Goal: Task Accomplishment & Management: Complete application form

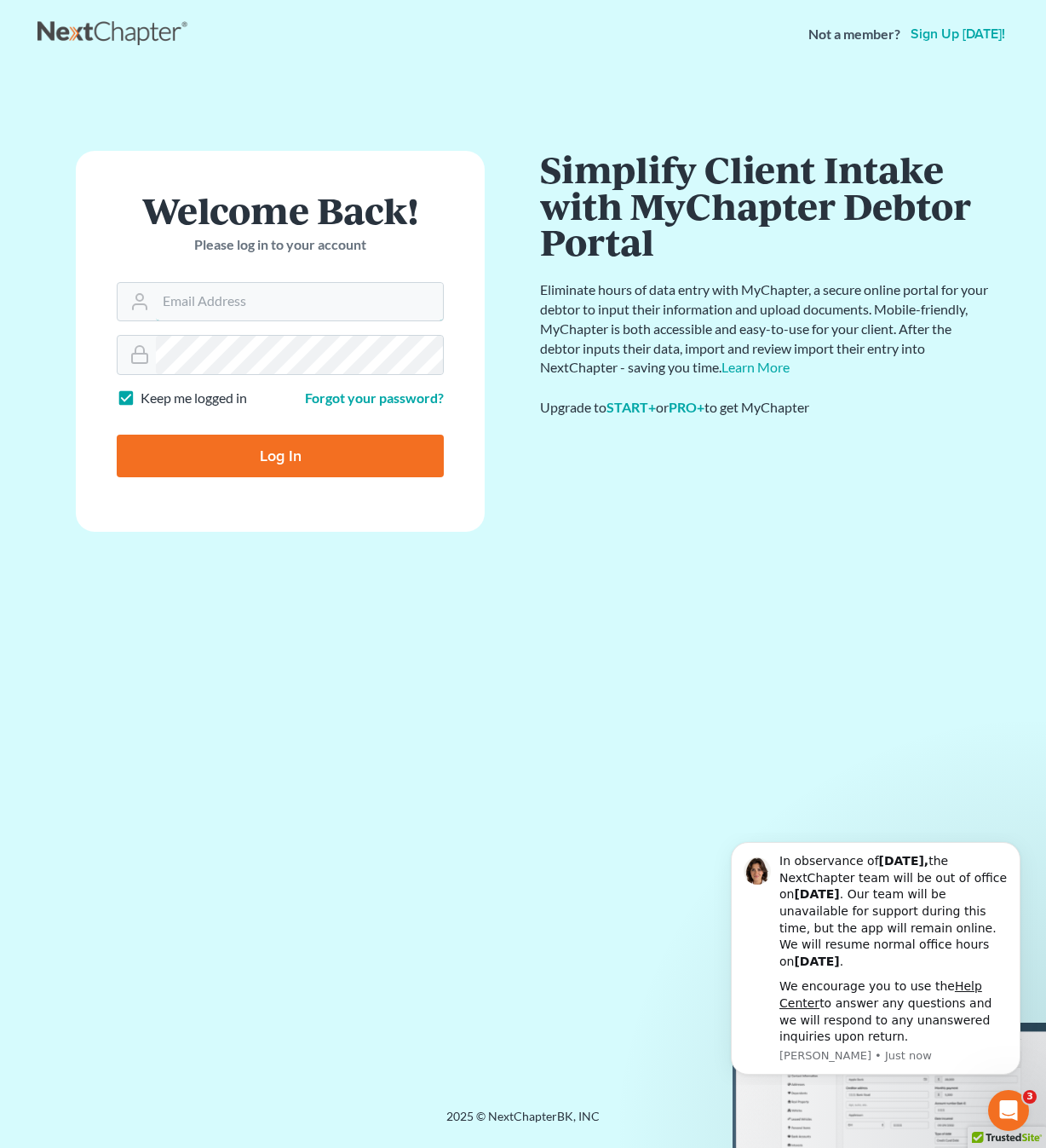
type input "[PERSON_NAME][EMAIL_ADDRESS][DOMAIN_NAME]"
click at [280, 454] on input "Log In" at bounding box center [280, 456] width 327 height 43
type input "Thinking..."
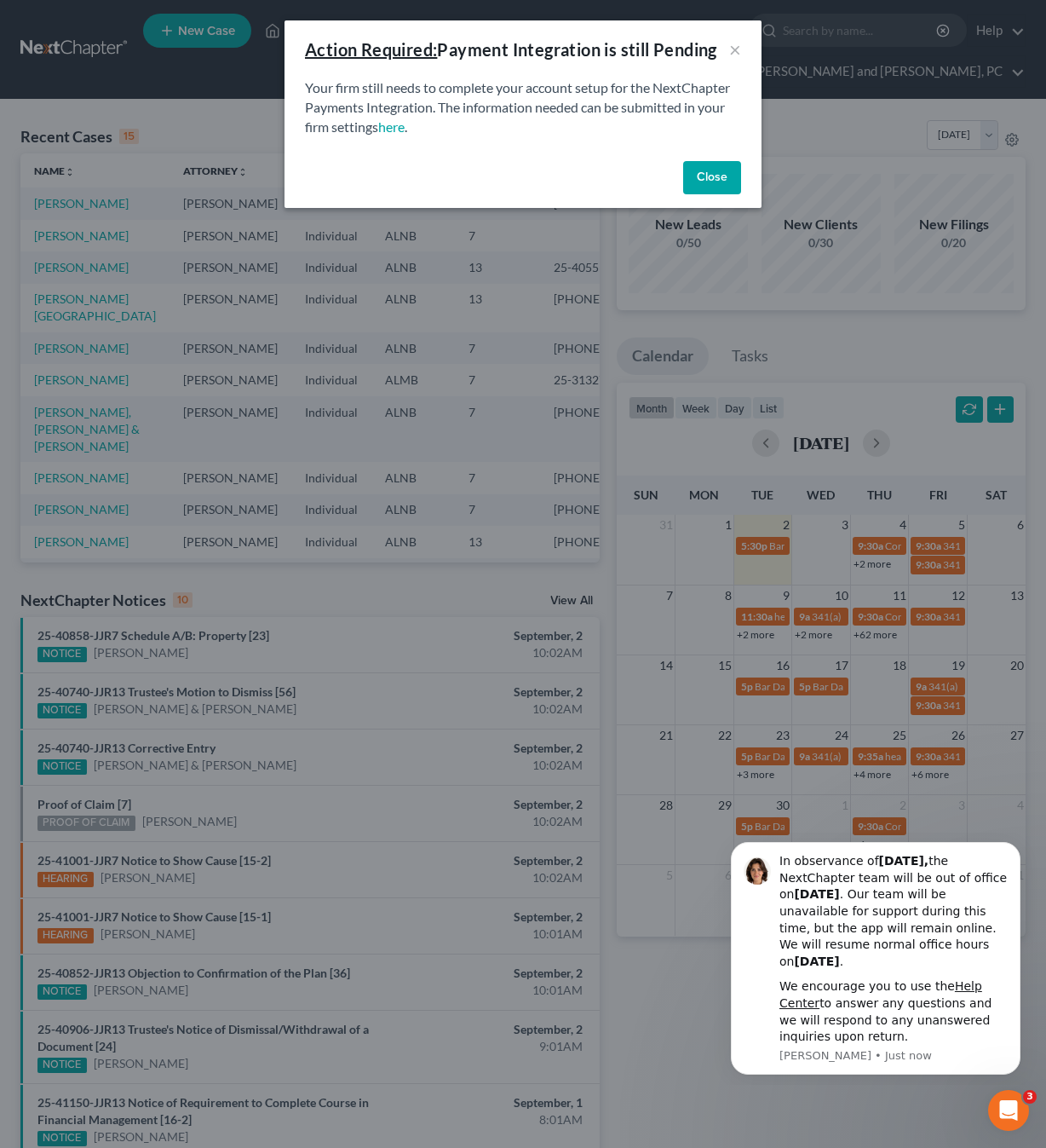
click at [732, 177] on button "Close" at bounding box center [713, 177] width 58 height 34
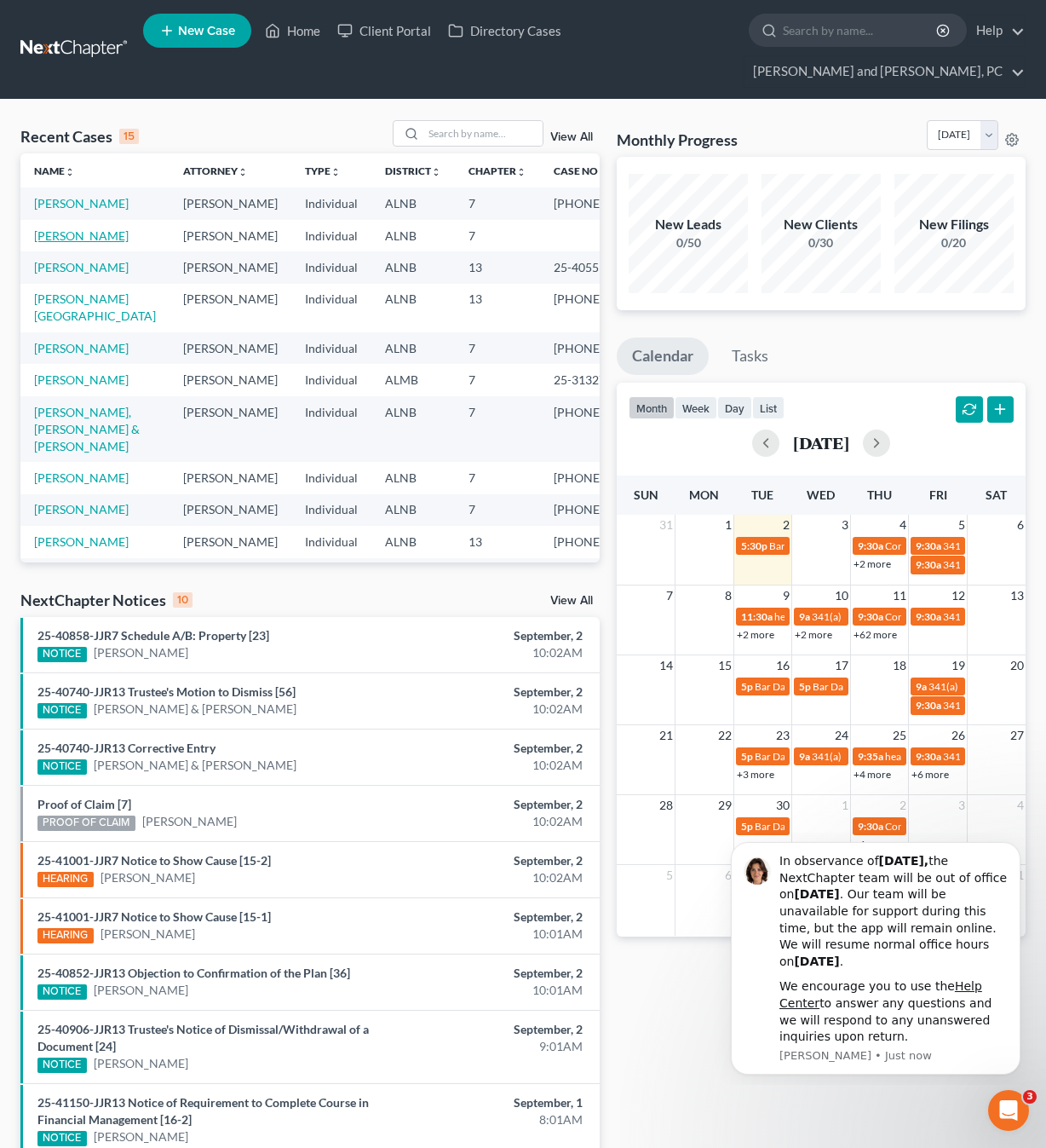
click at [75, 228] on link "[PERSON_NAME]" at bounding box center [80, 235] width 94 height 15
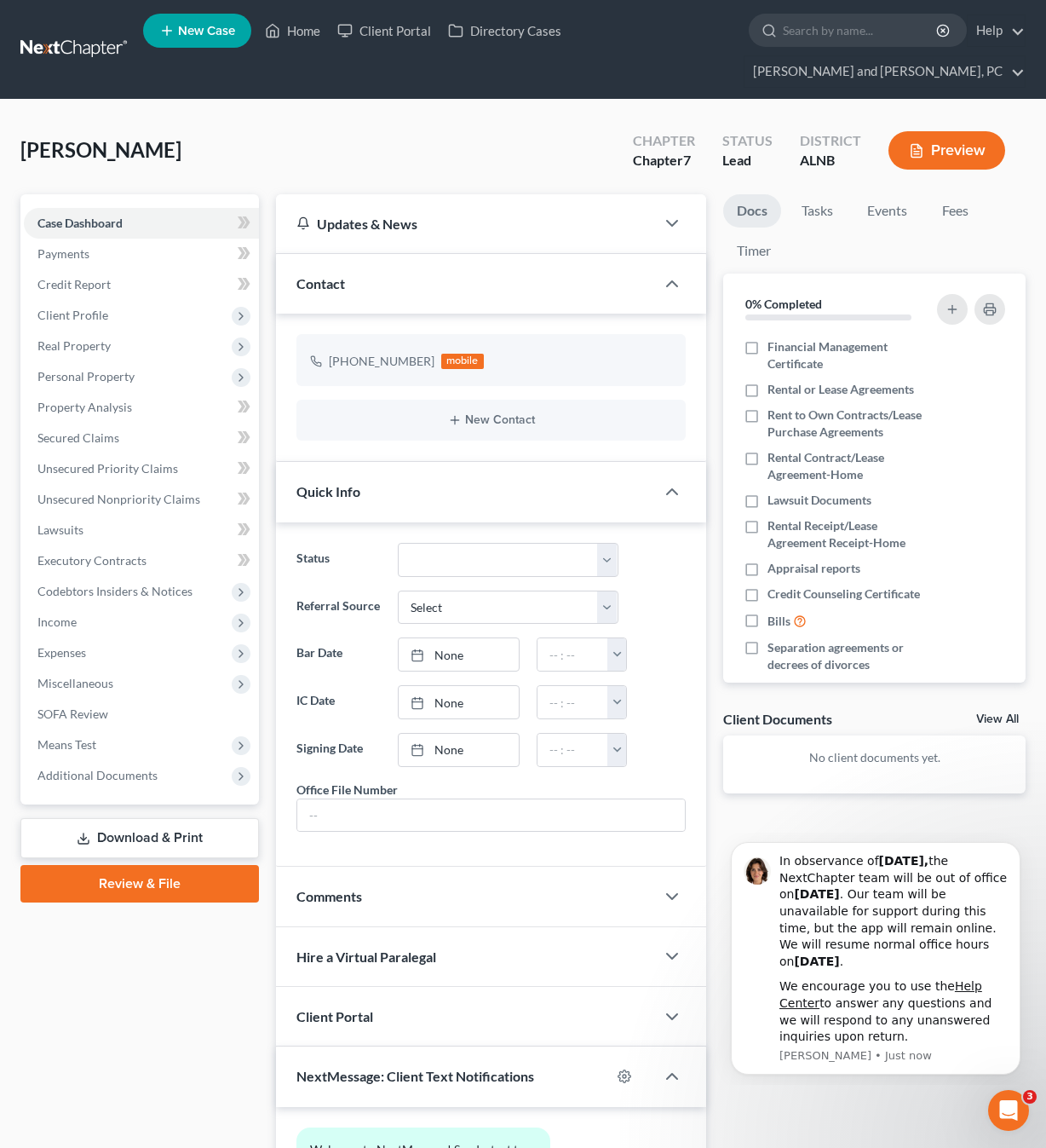
click at [951, 131] on button "Preview" at bounding box center [946, 149] width 117 height 38
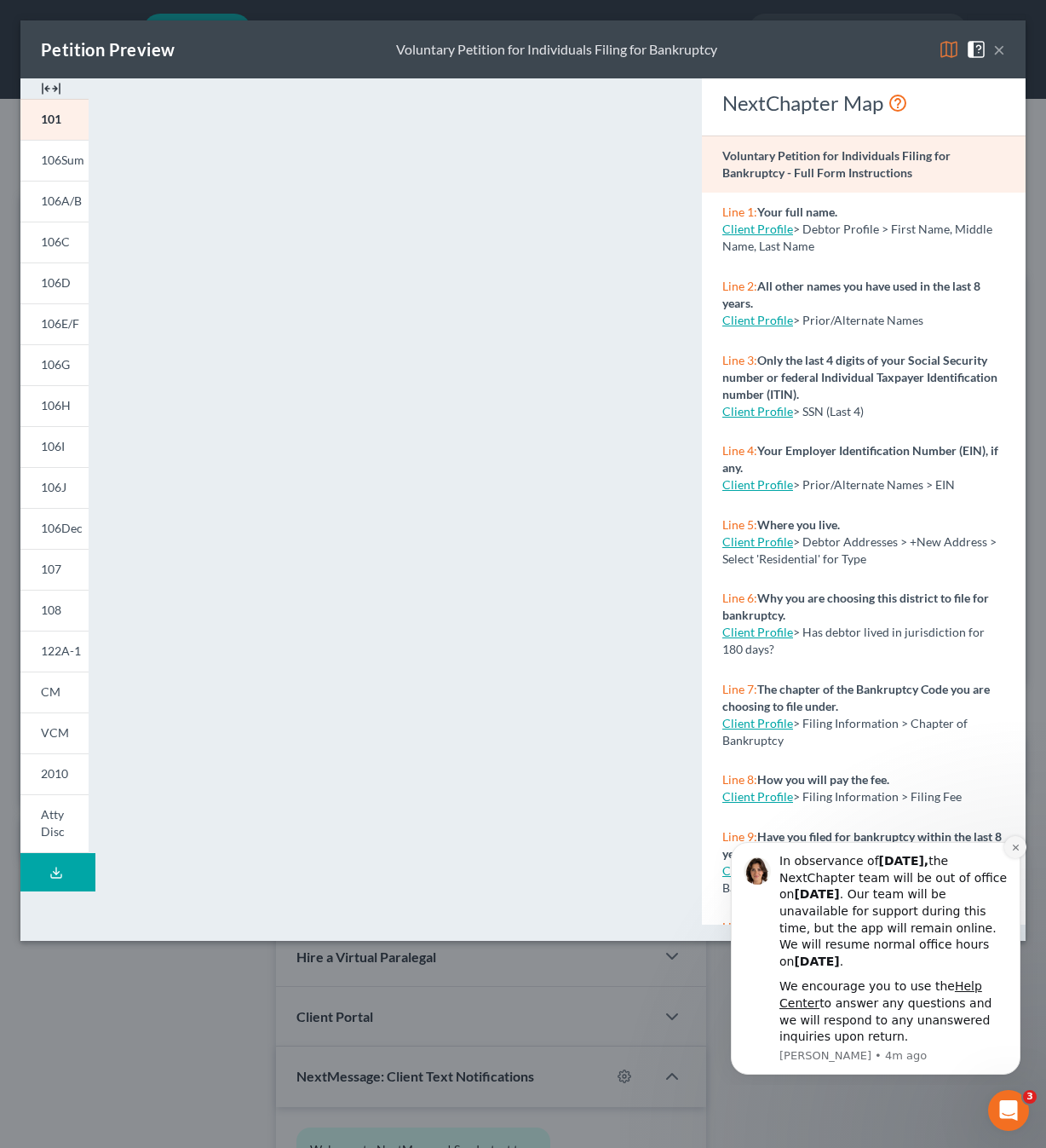
click at [1017, 852] on icon "Dismiss notification" at bounding box center [1016, 847] width 9 height 9
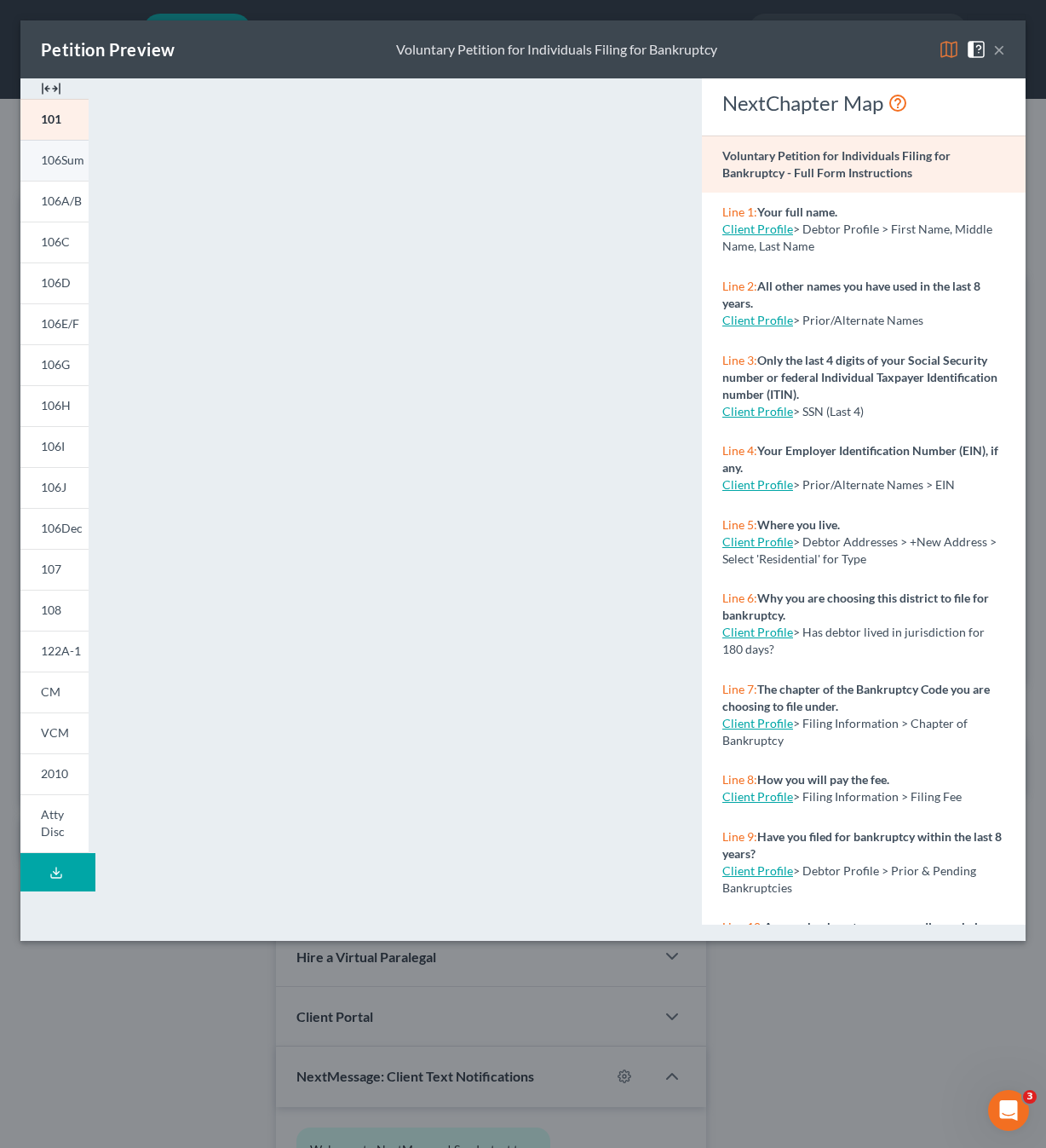
click at [50, 150] on link "106Sum" at bounding box center [54, 161] width 68 height 41
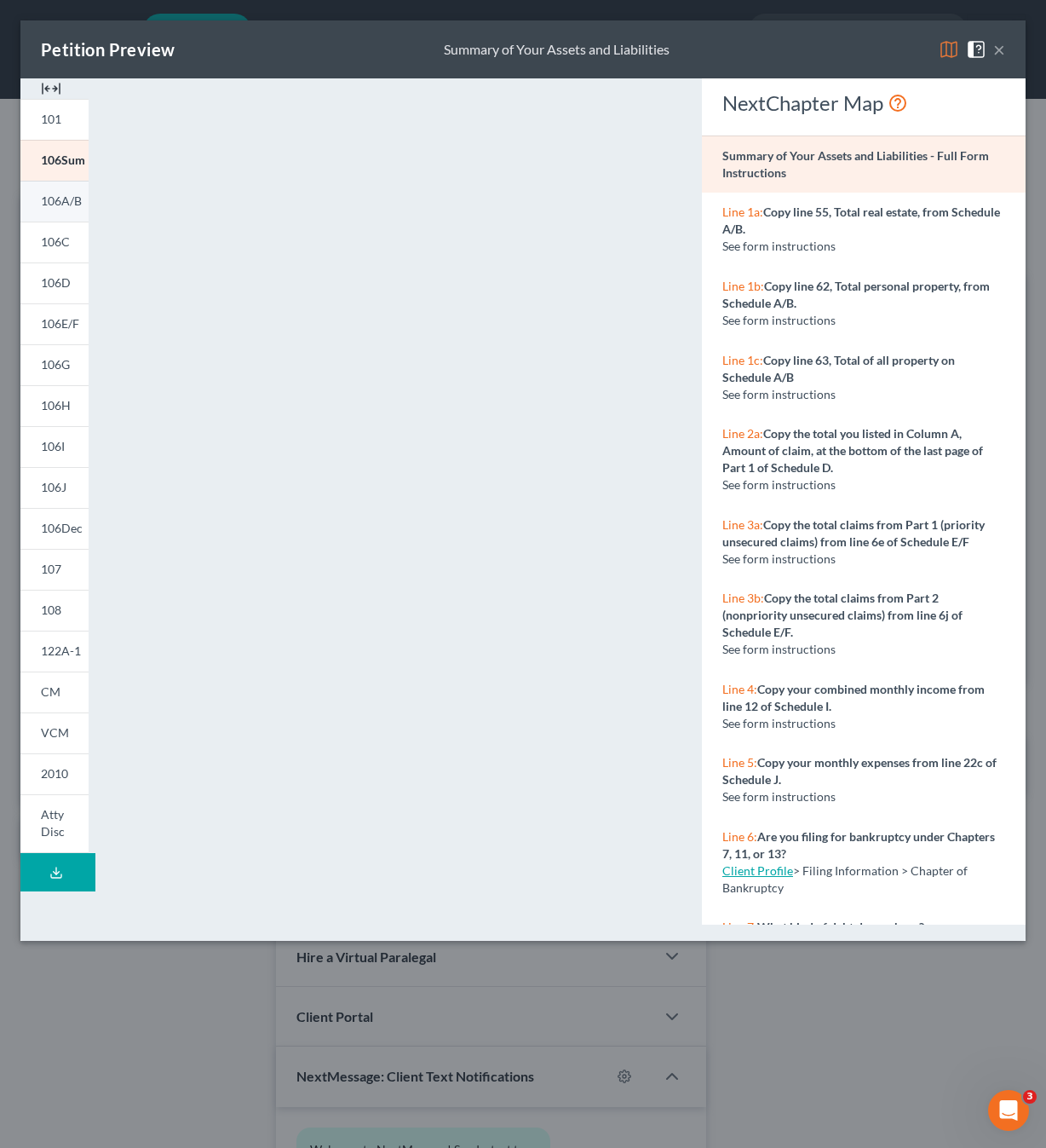
click at [56, 210] on link "106A/B" at bounding box center [54, 201] width 68 height 41
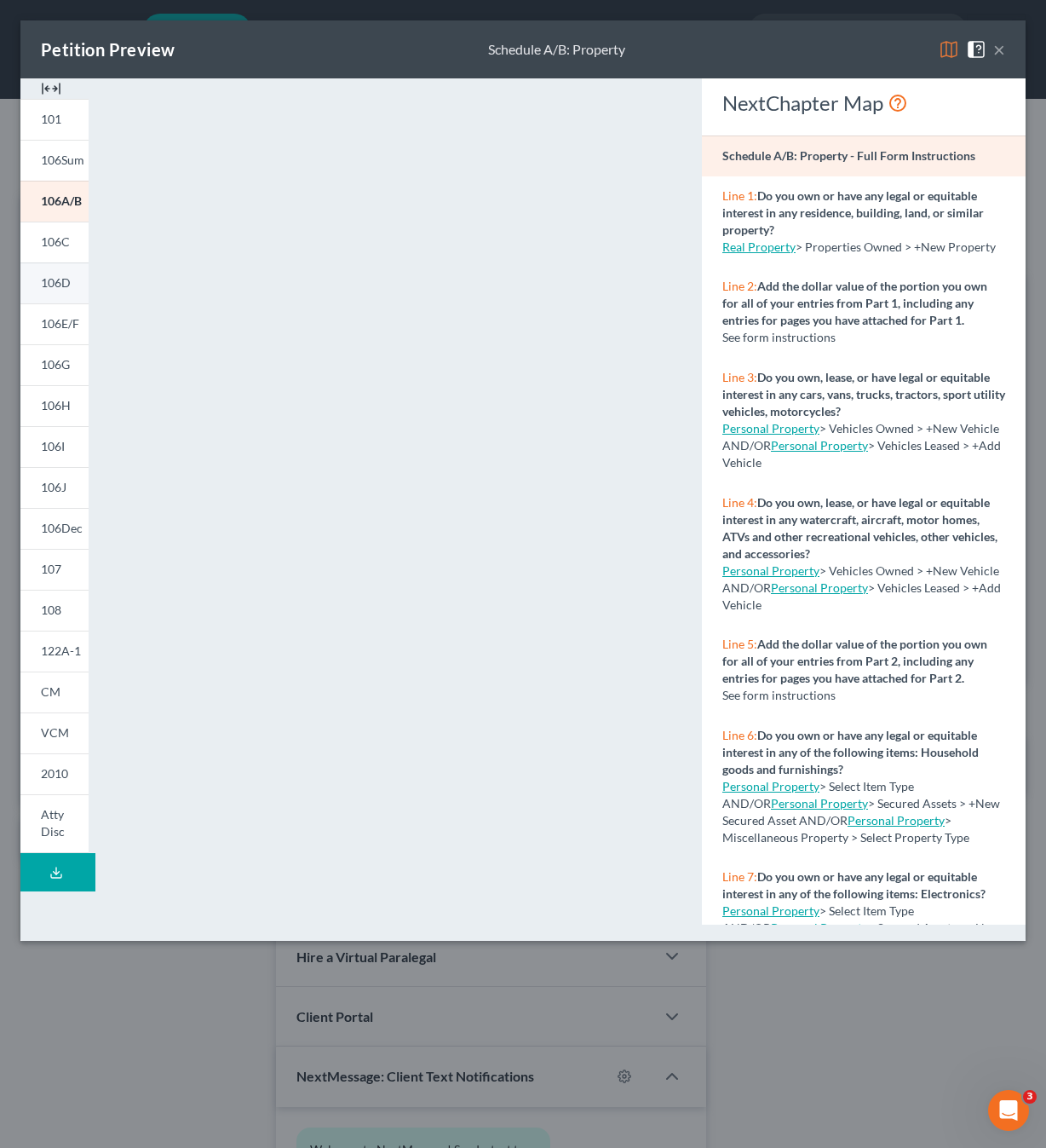
click at [51, 270] on link "106D" at bounding box center [54, 283] width 68 height 41
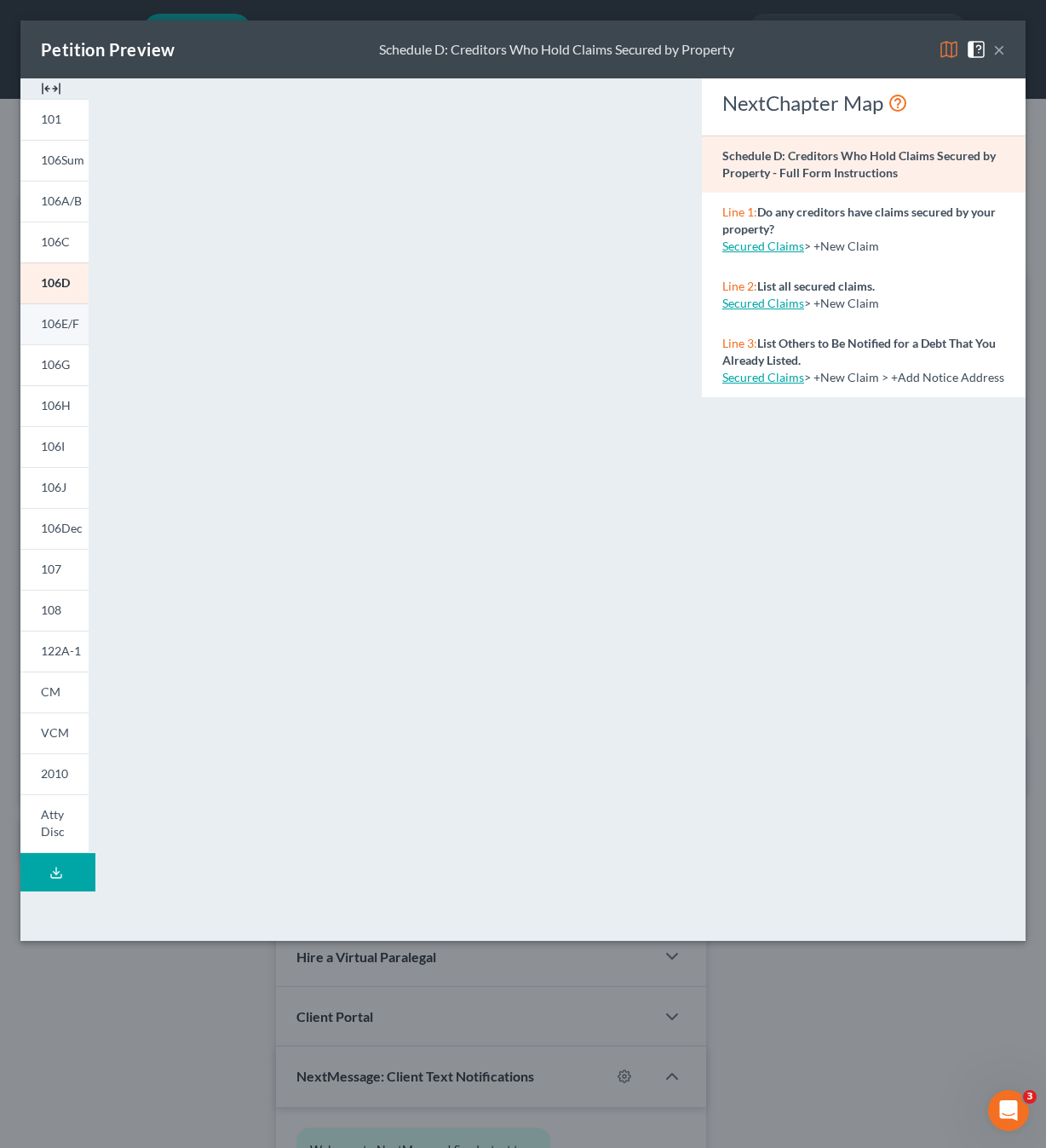
click at [69, 335] on link "106E/F" at bounding box center [54, 324] width 68 height 41
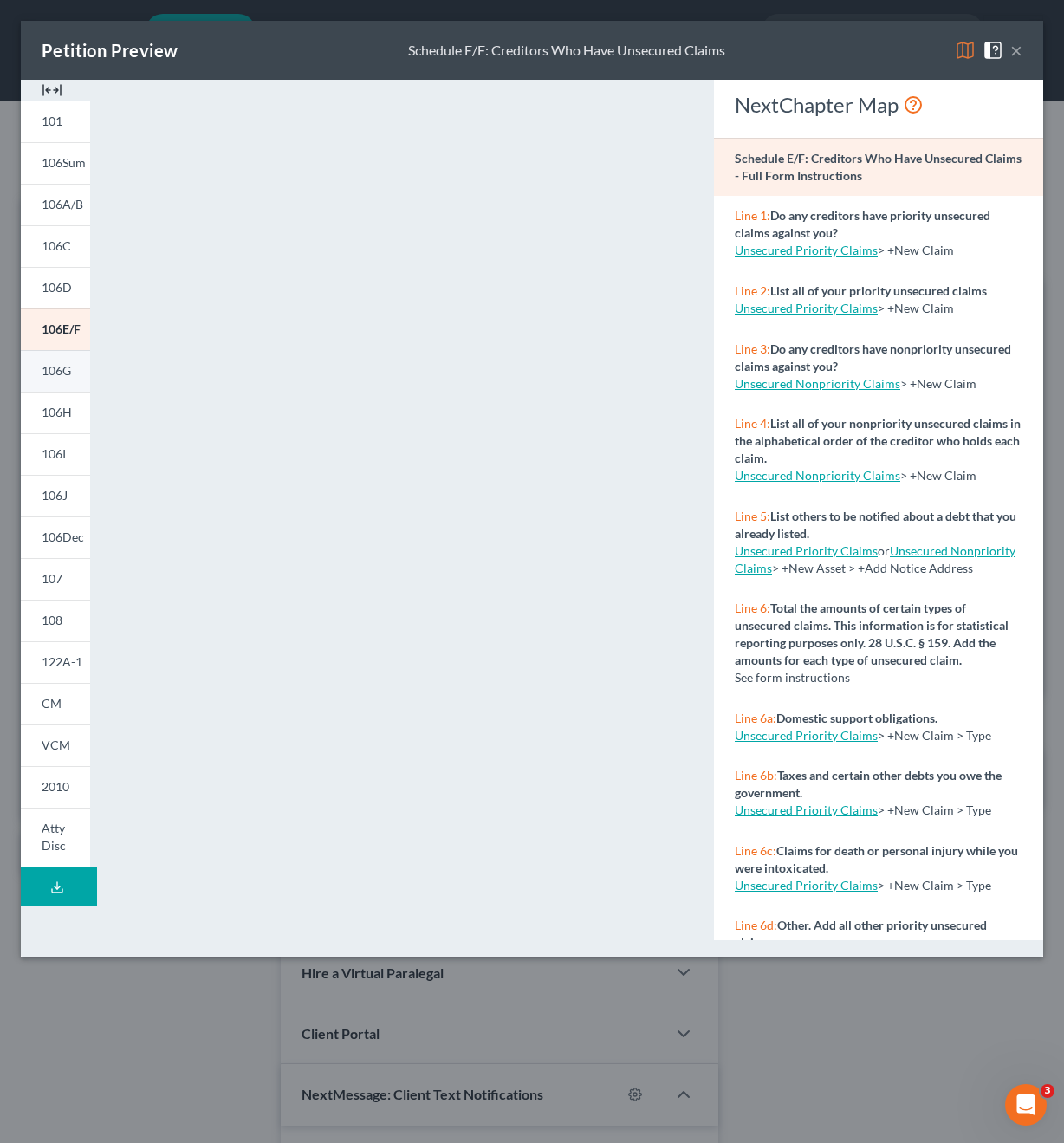
click at [70, 370] on span "106G" at bounding box center [56, 371] width 29 height 15
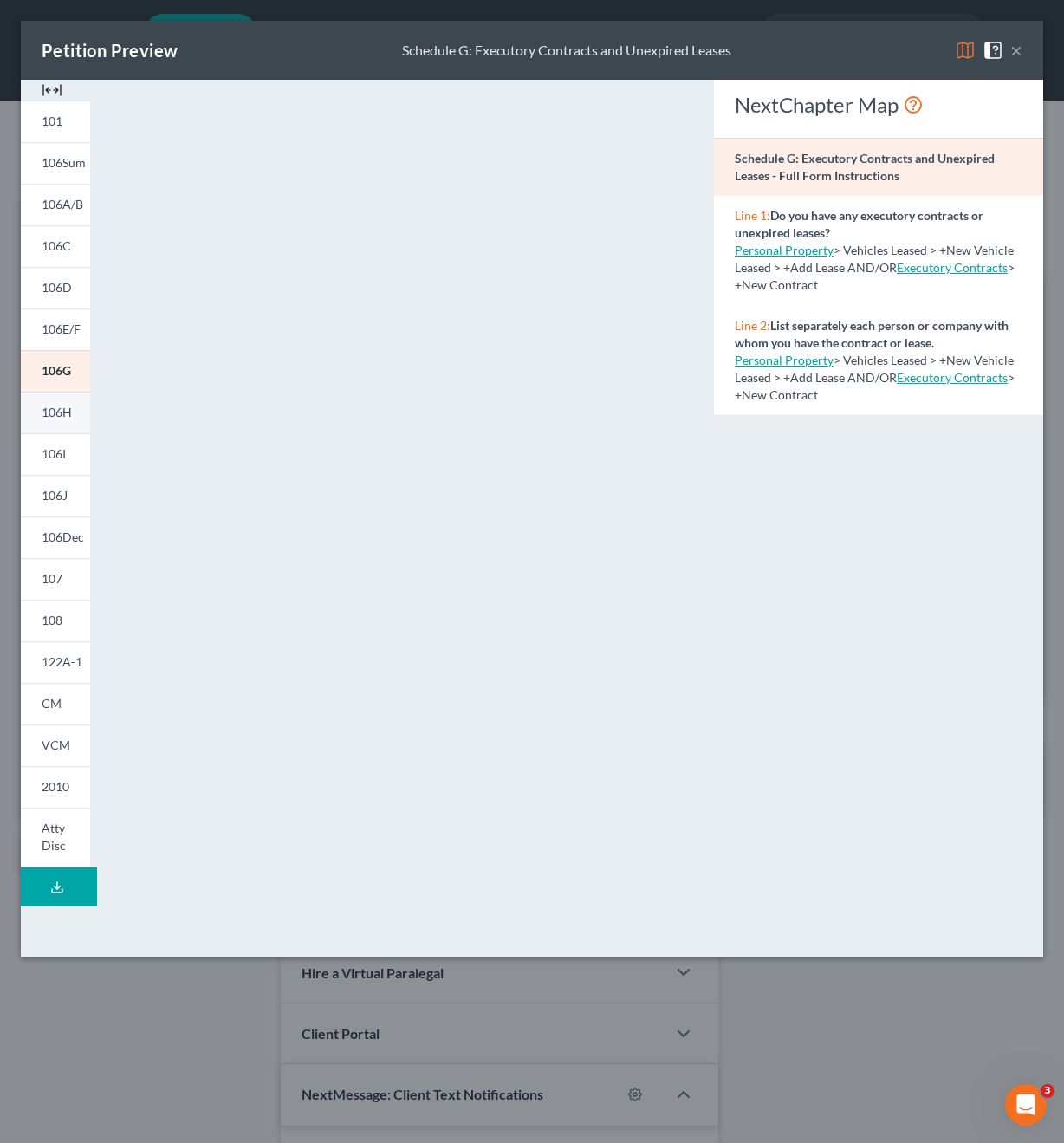
click at [63, 420] on link "106H" at bounding box center [55, 412] width 69 height 42
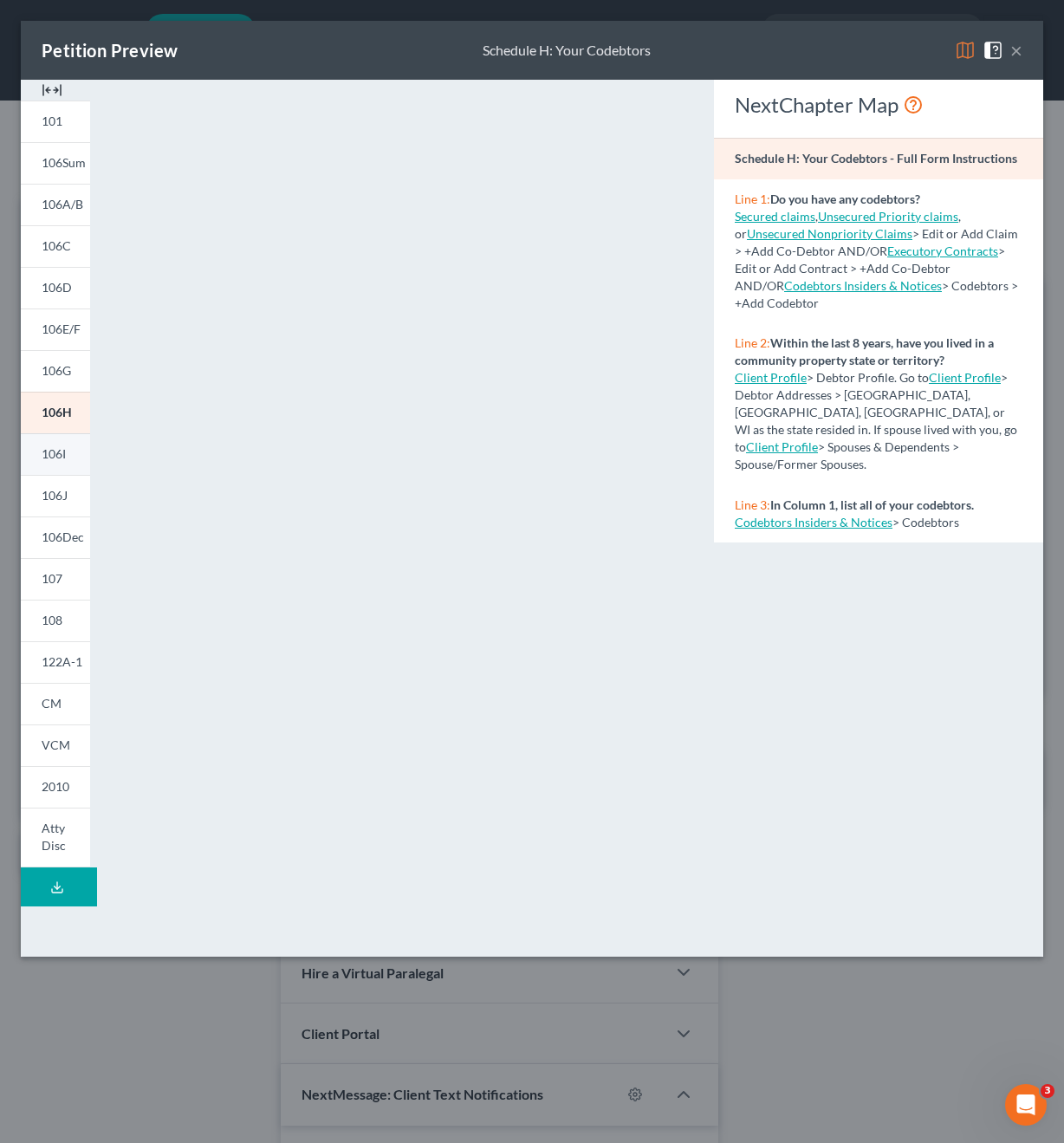
click at [54, 449] on span "106I" at bounding box center [54, 454] width 25 height 15
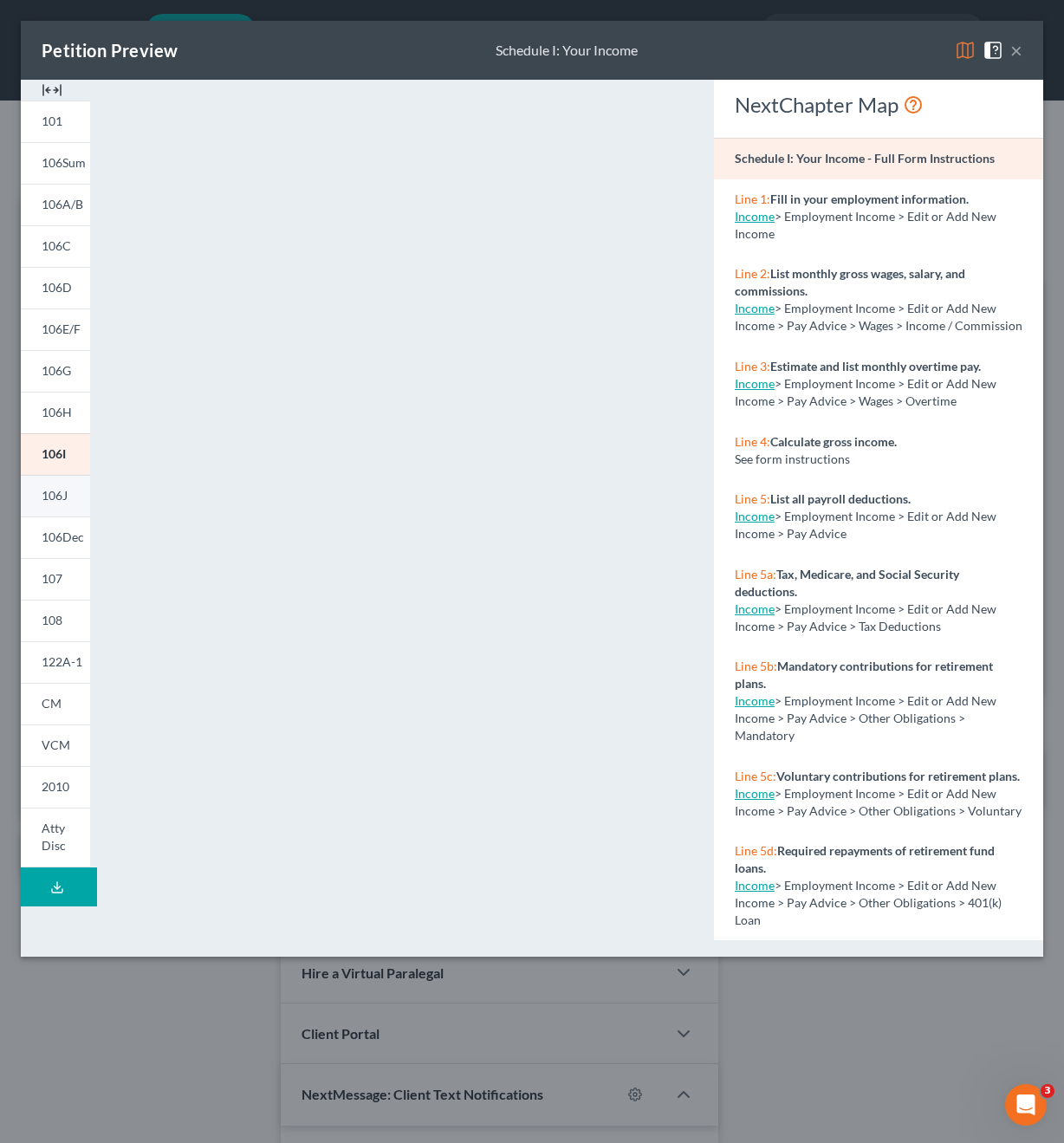
click at [65, 480] on link "106J" at bounding box center [55, 496] width 69 height 42
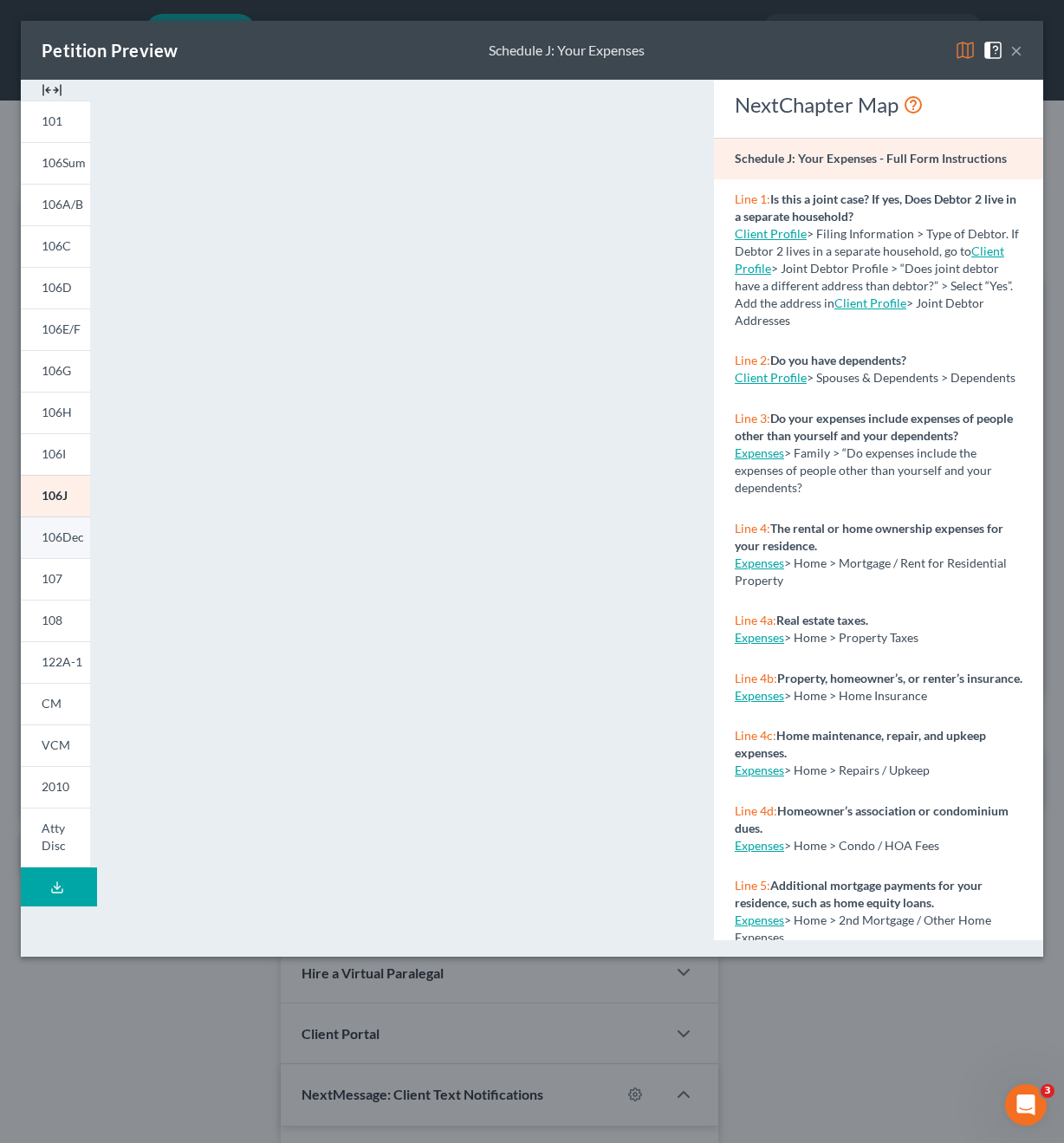
click at [57, 537] on span "106Dec" at bounding box center [63, 537] width 43 height 15
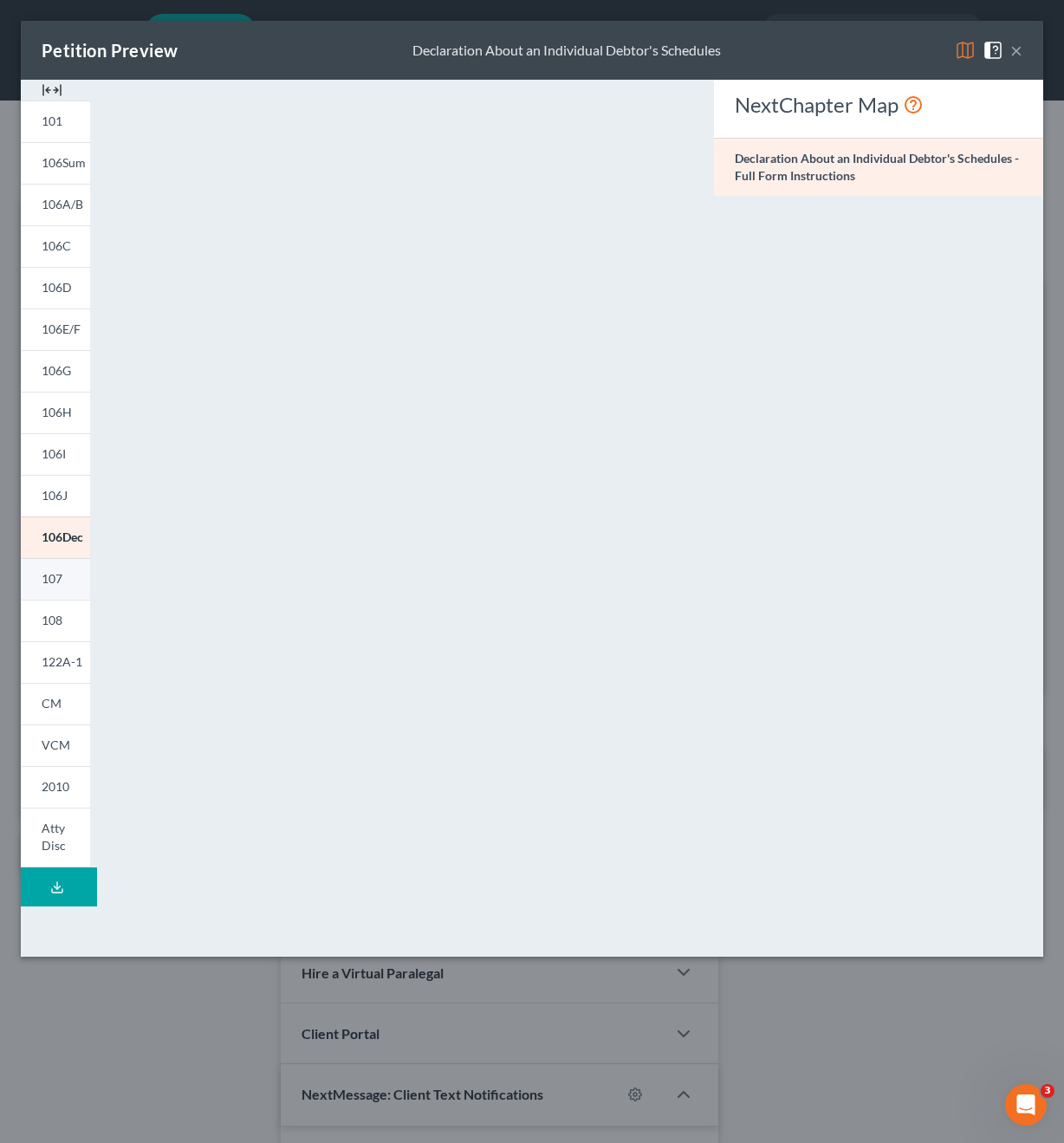
click at [70, 585] on link "107" at bounding box center [55, 579] width 69 height 42
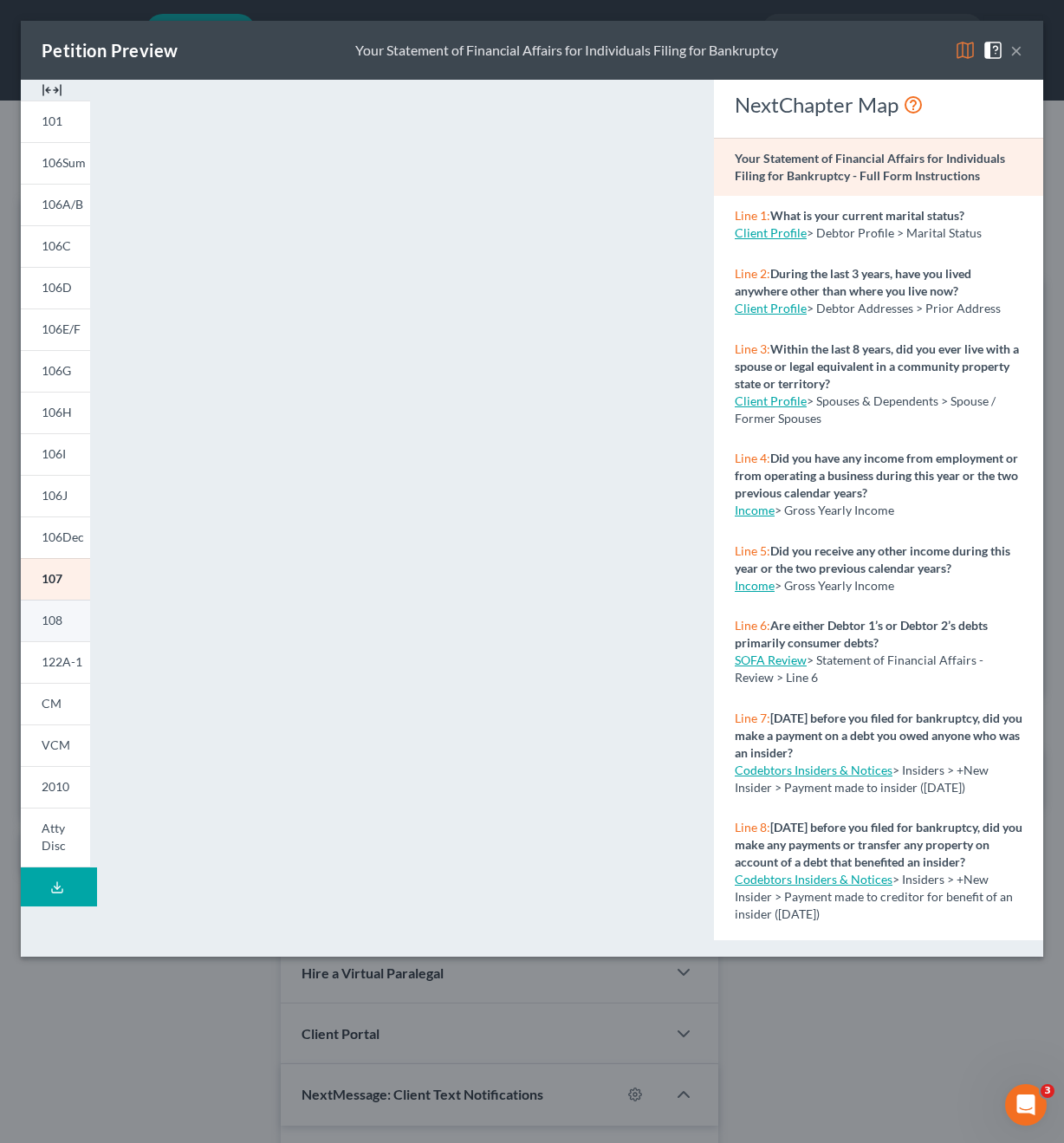
click at [69, 619] on link "108" at bounding box center [55, 620] width 69 height 42
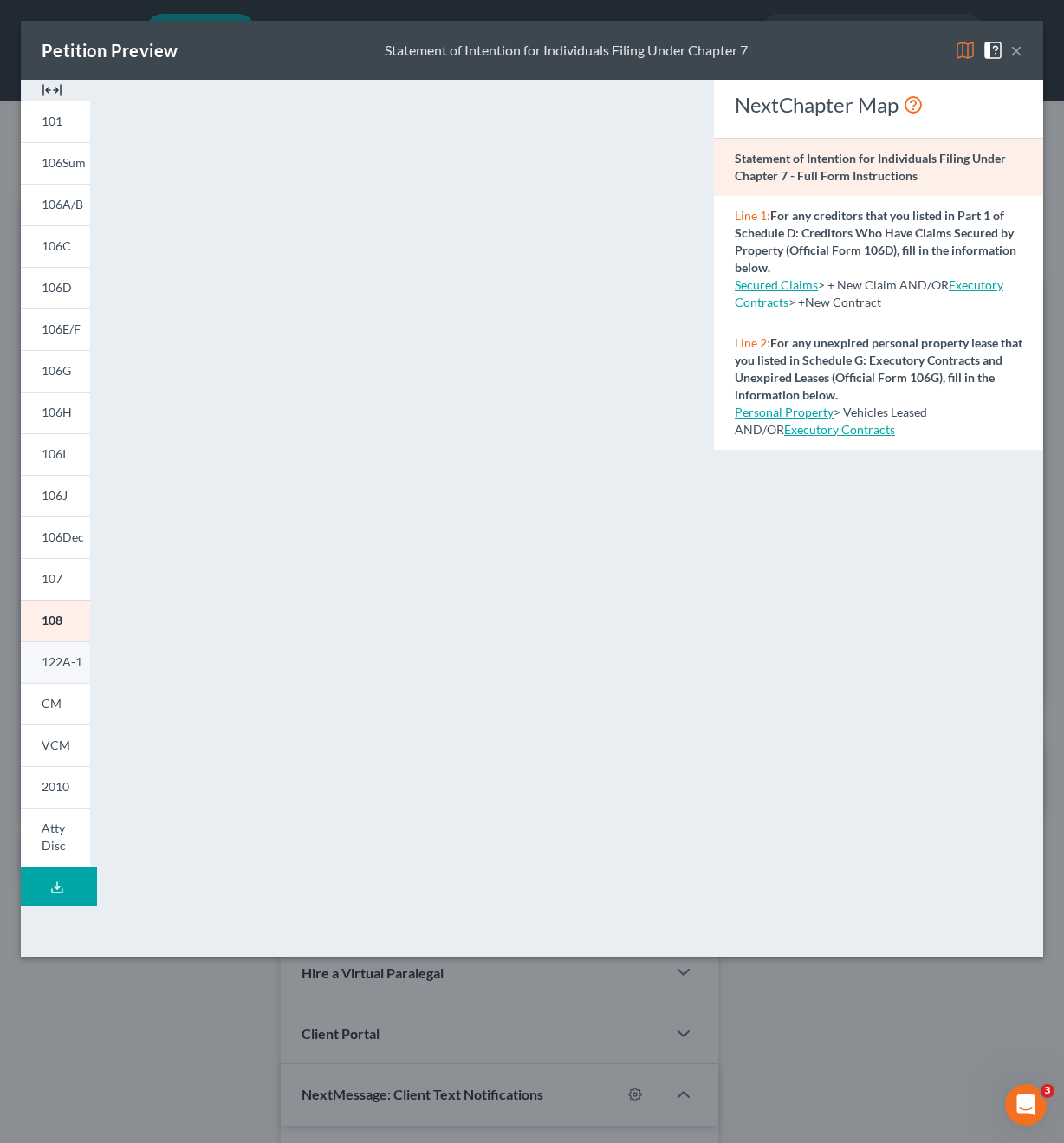
click at [55, 659] on span "122A-1" at bounding box center [62, 662] width 41 height 15
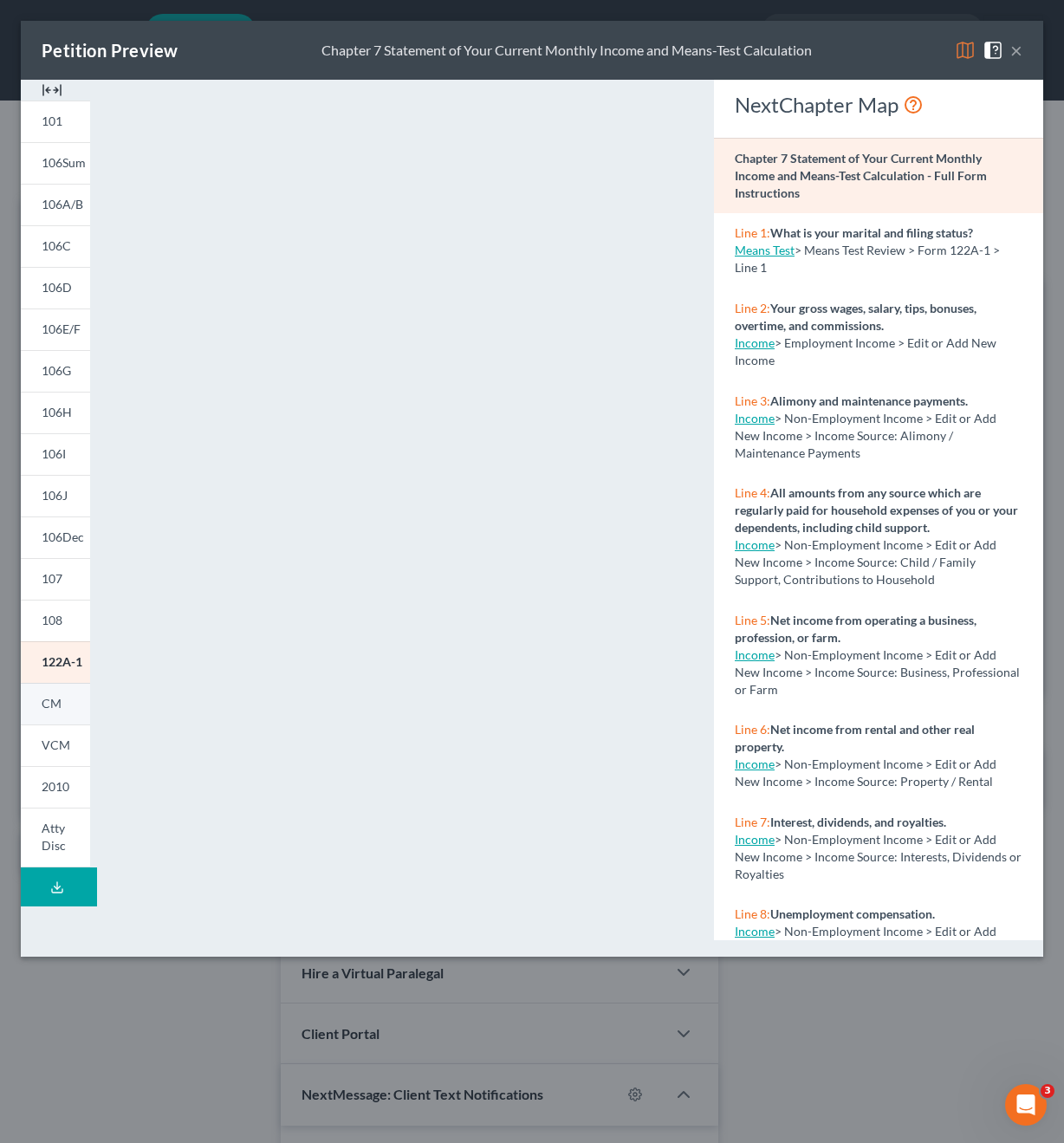
click at [57, 696] on span "CM" at bounding box center [51, 704] width 20 height 15
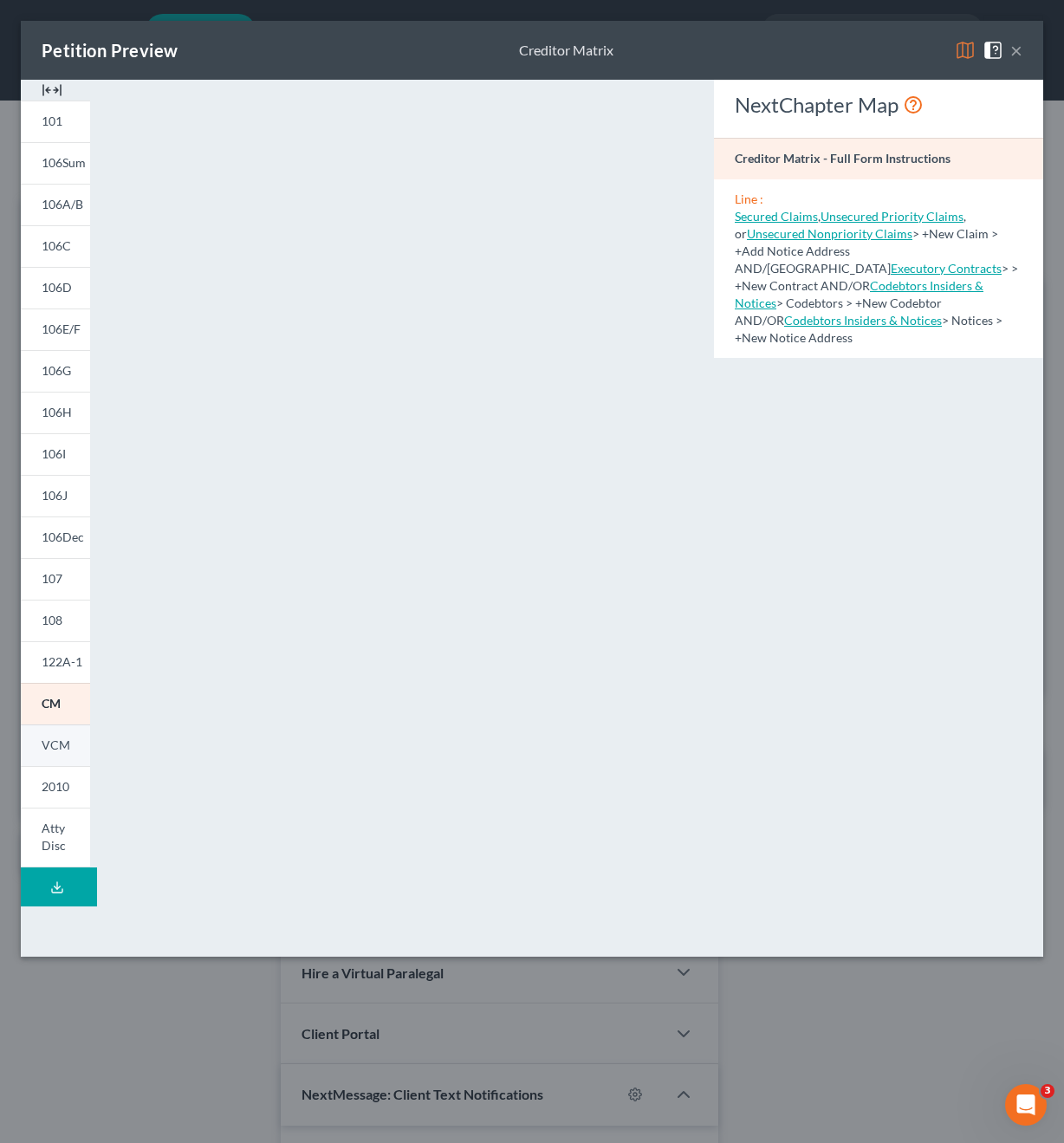
click at [63, 742] on span "VCM" at bounding box center [56, 745] width 28 height 15
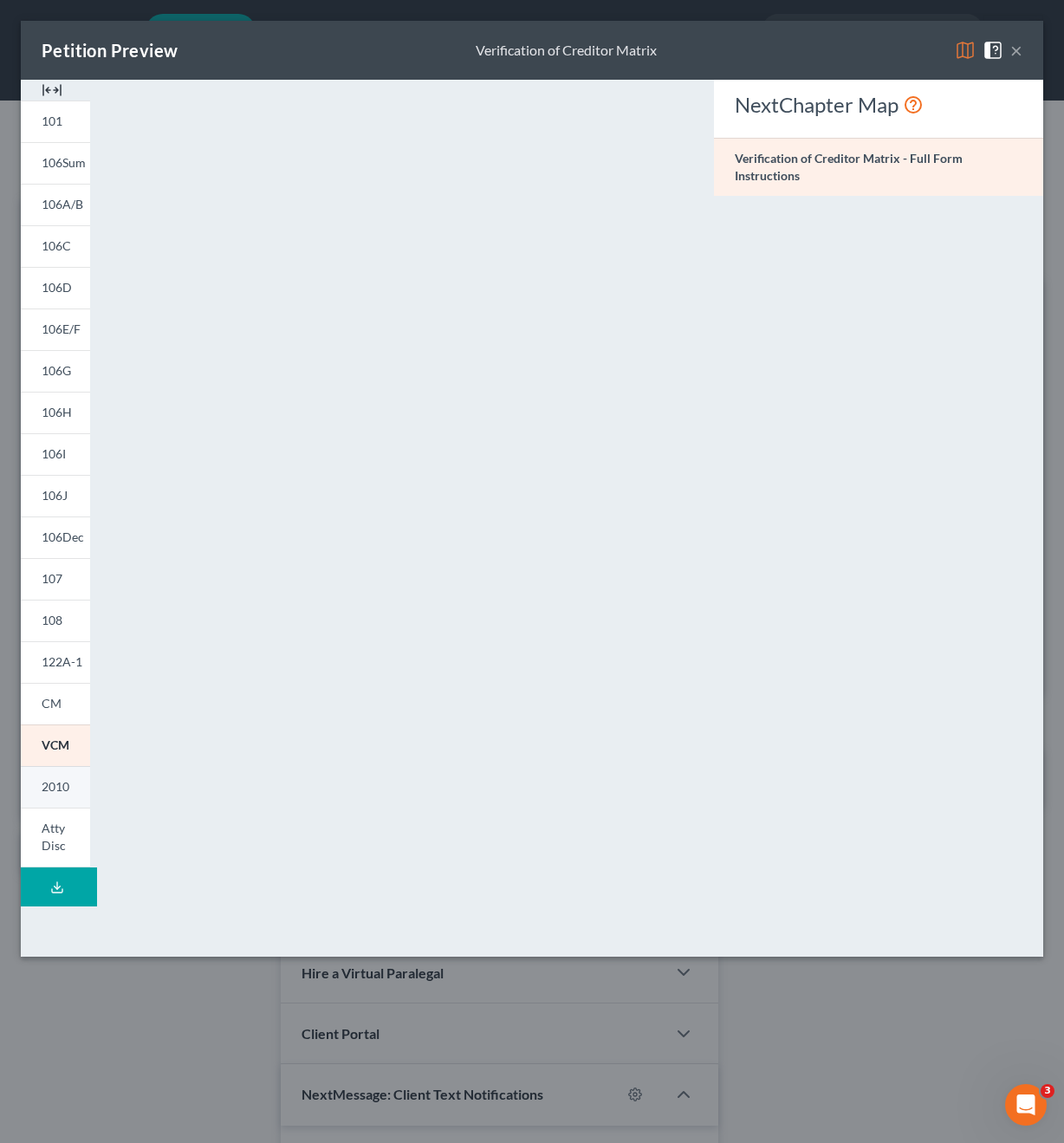
click at [59, 786] on span "2010" at bounding box center [55, 787] width 28 height 15
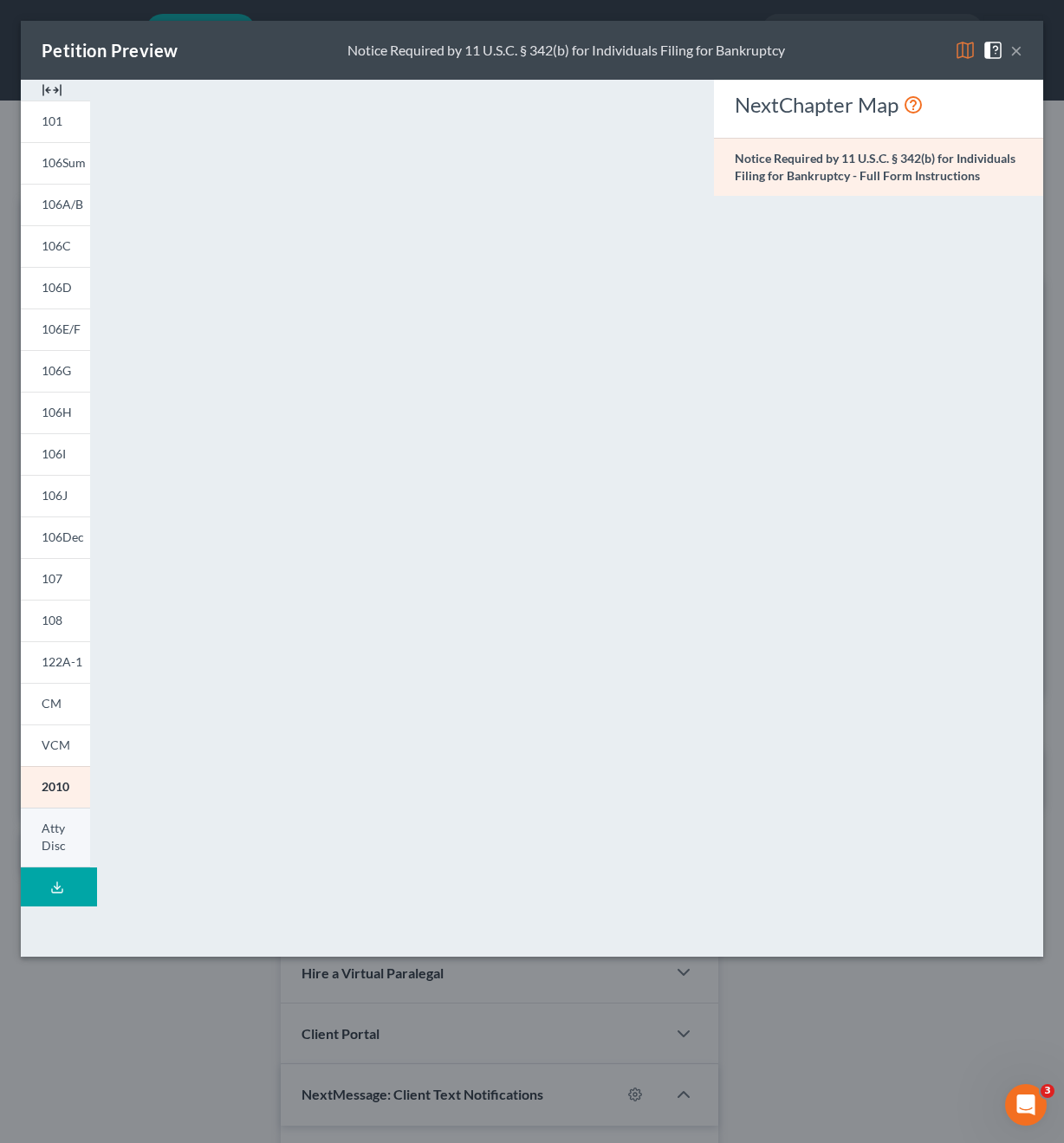
click at [63, 825] on span "Atty Disc" at bounding box center [54, 837] width 25 height 32
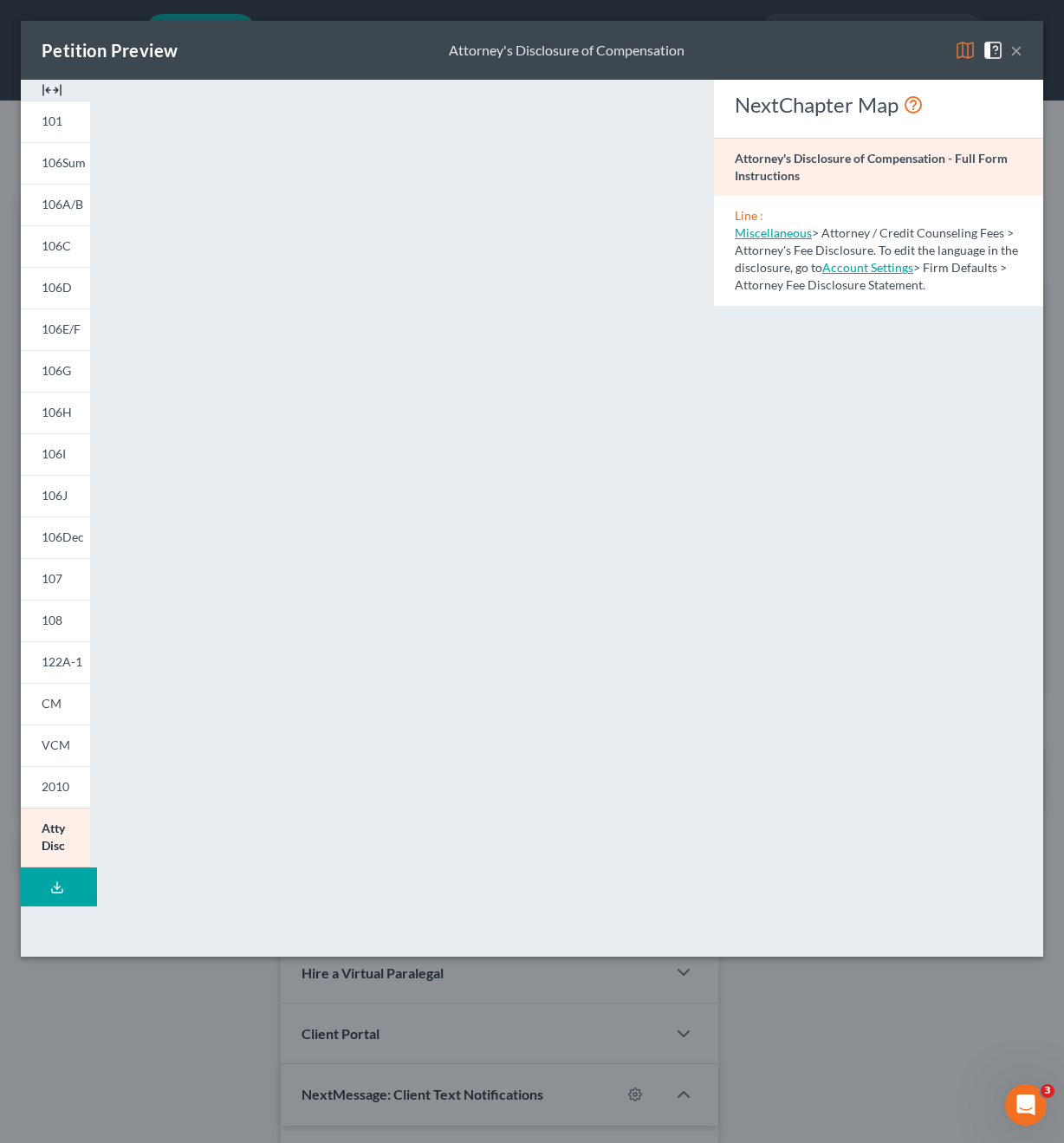
click at [1020, 54] on button "×" at bounding box center [1016, 50] width 12 height 21
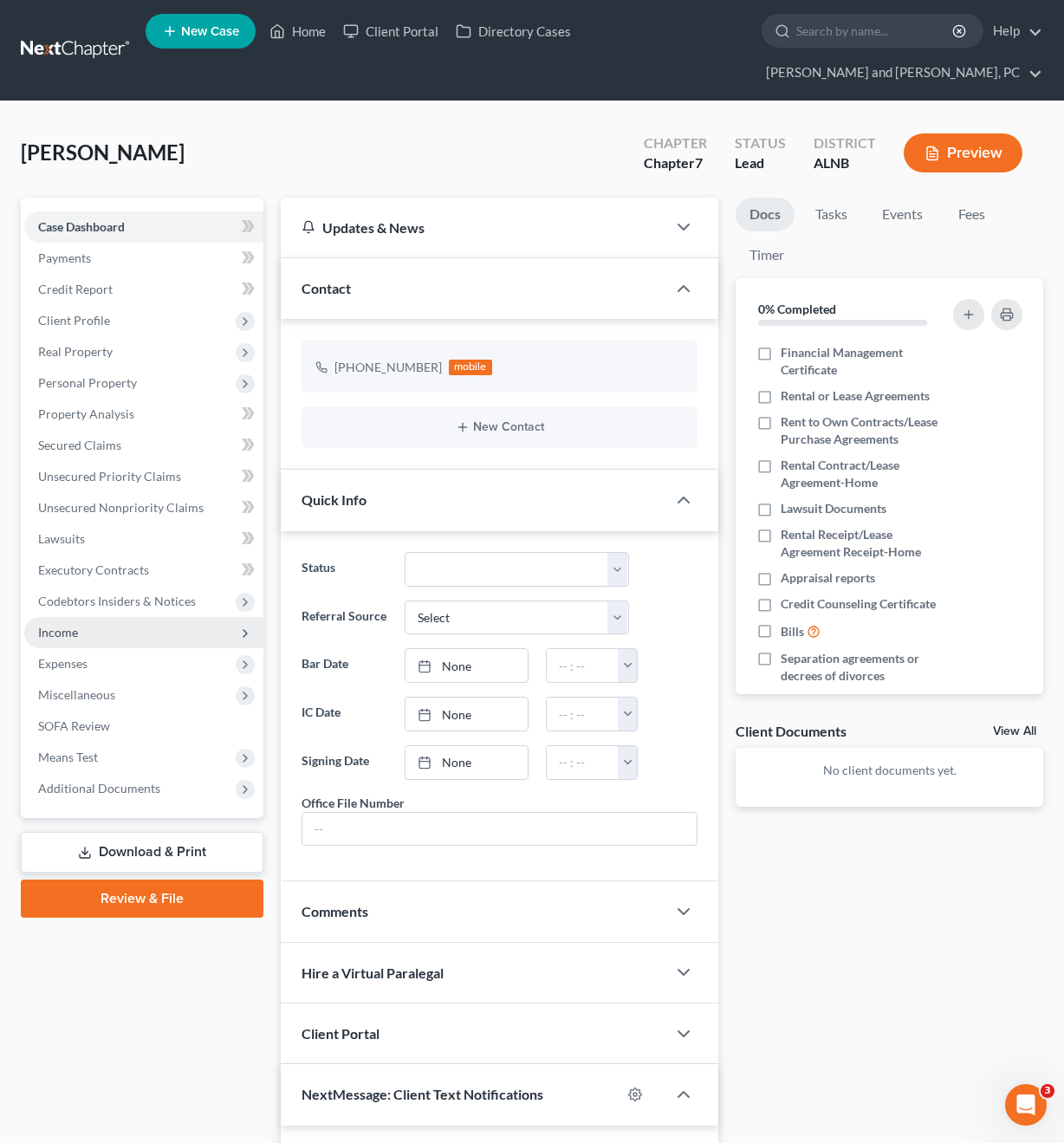
click at [110, 618] on span "Income" at bounding box center [144, 633] width 239 height 31
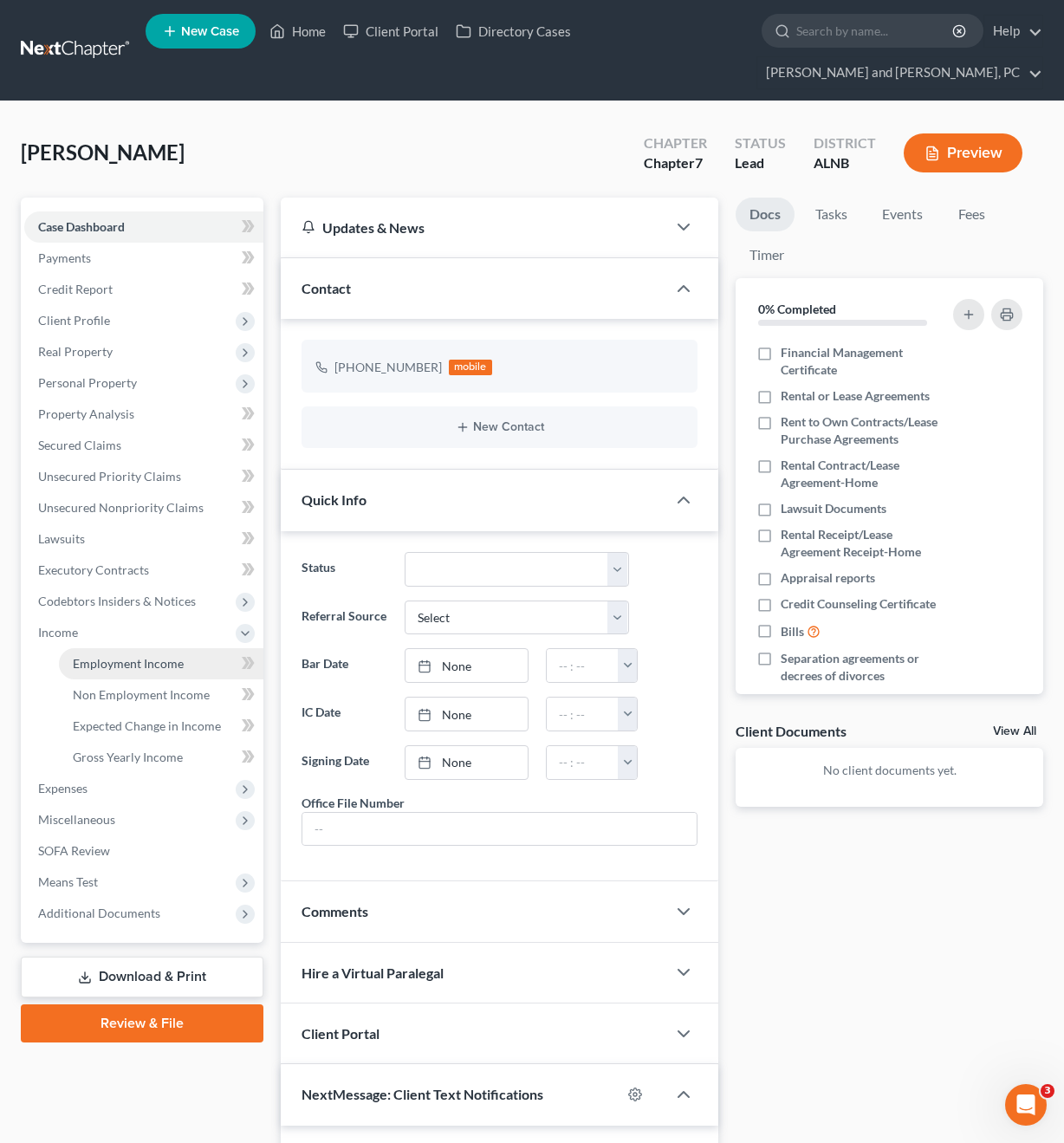
click at [112, 657] on span "Employment Income" at bounding box center [128, 664] width 111 height 15
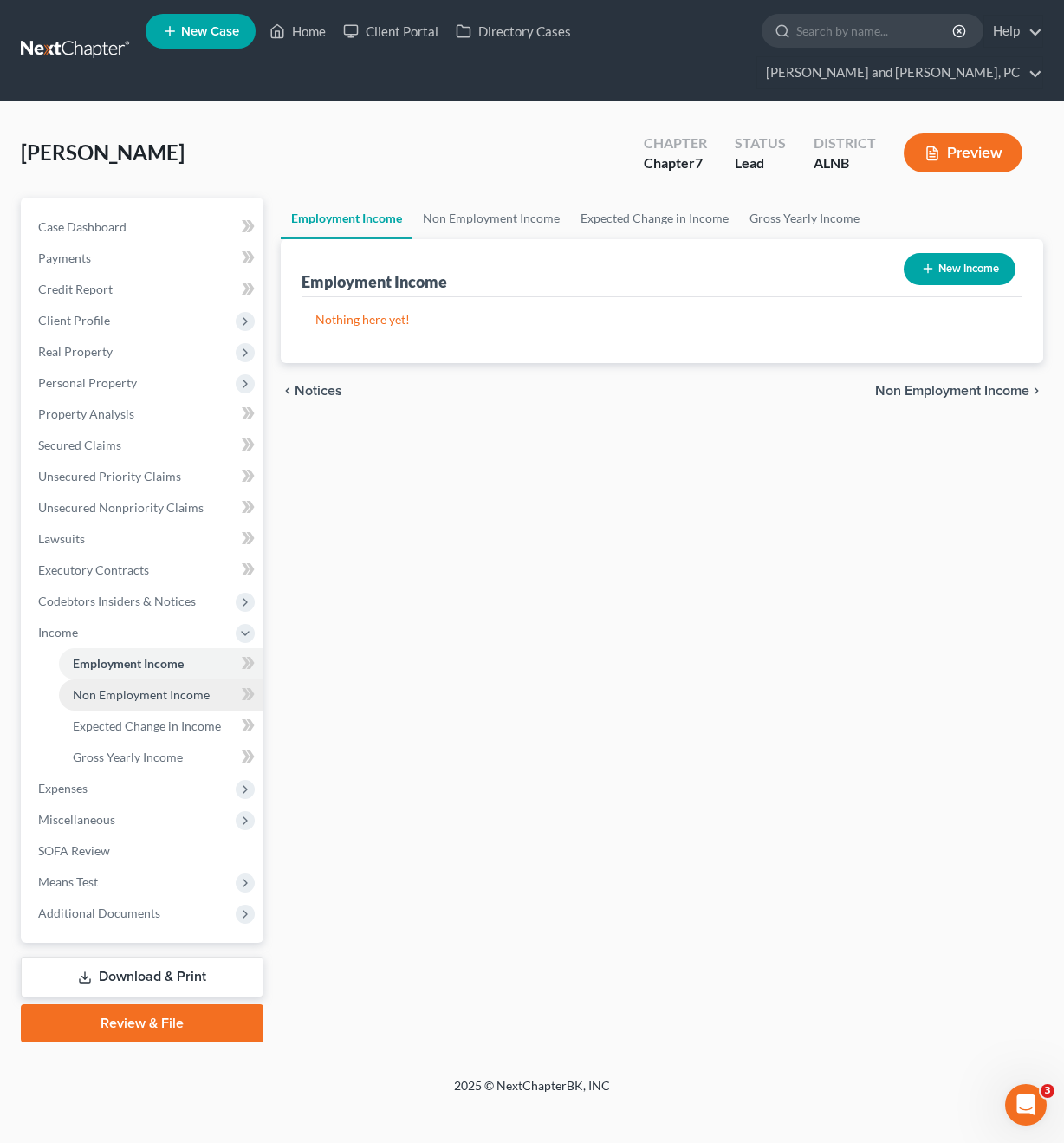
click at [173, 687] on span "Non Employment Income" at bounding box center [142, 695] width 137 height 15
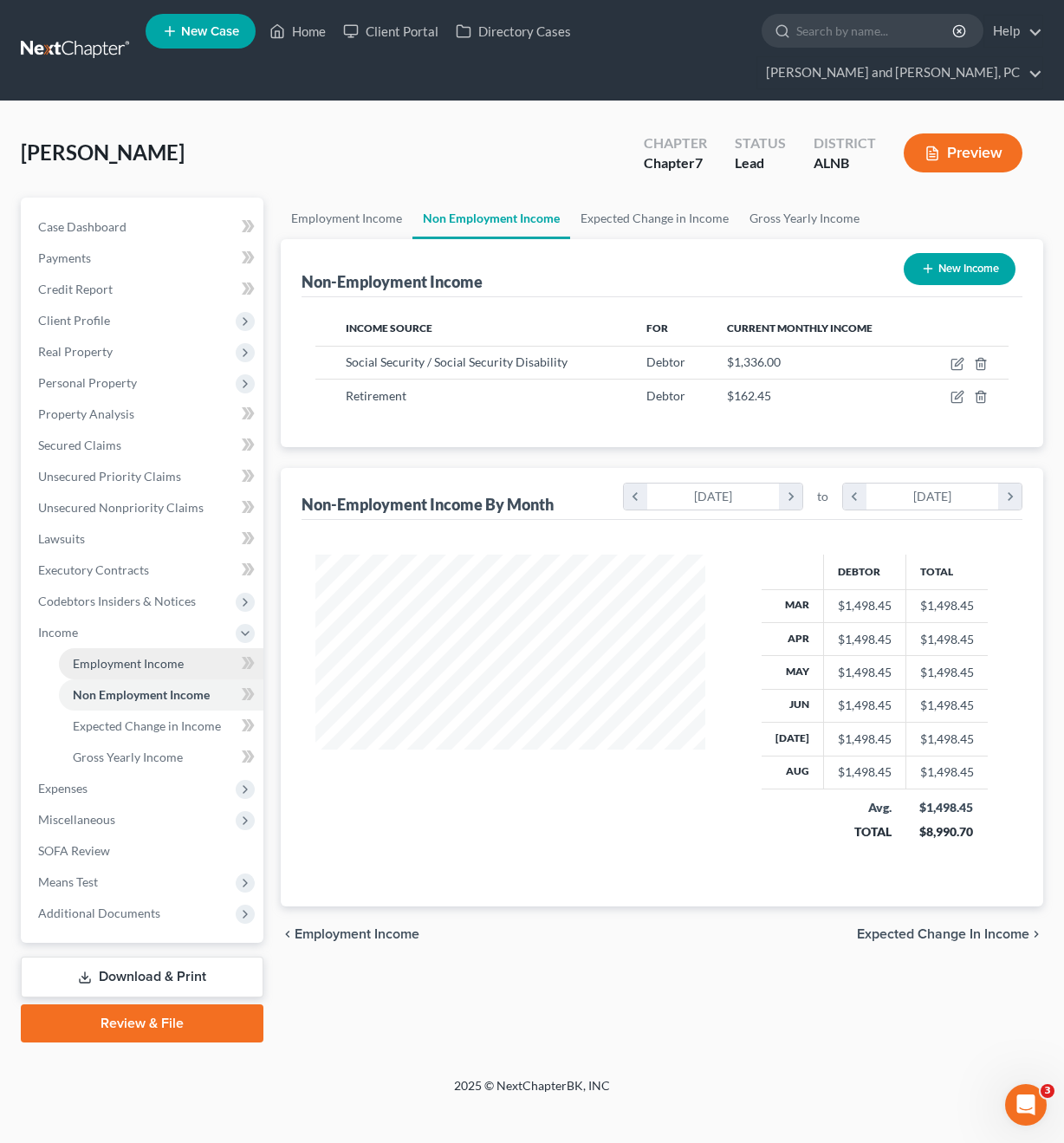
scroll to position [311, 425]
click at [100, 492] on link "Unsecured Nonpriority Claims" at bounding box center [144, 507] width 239 height 31
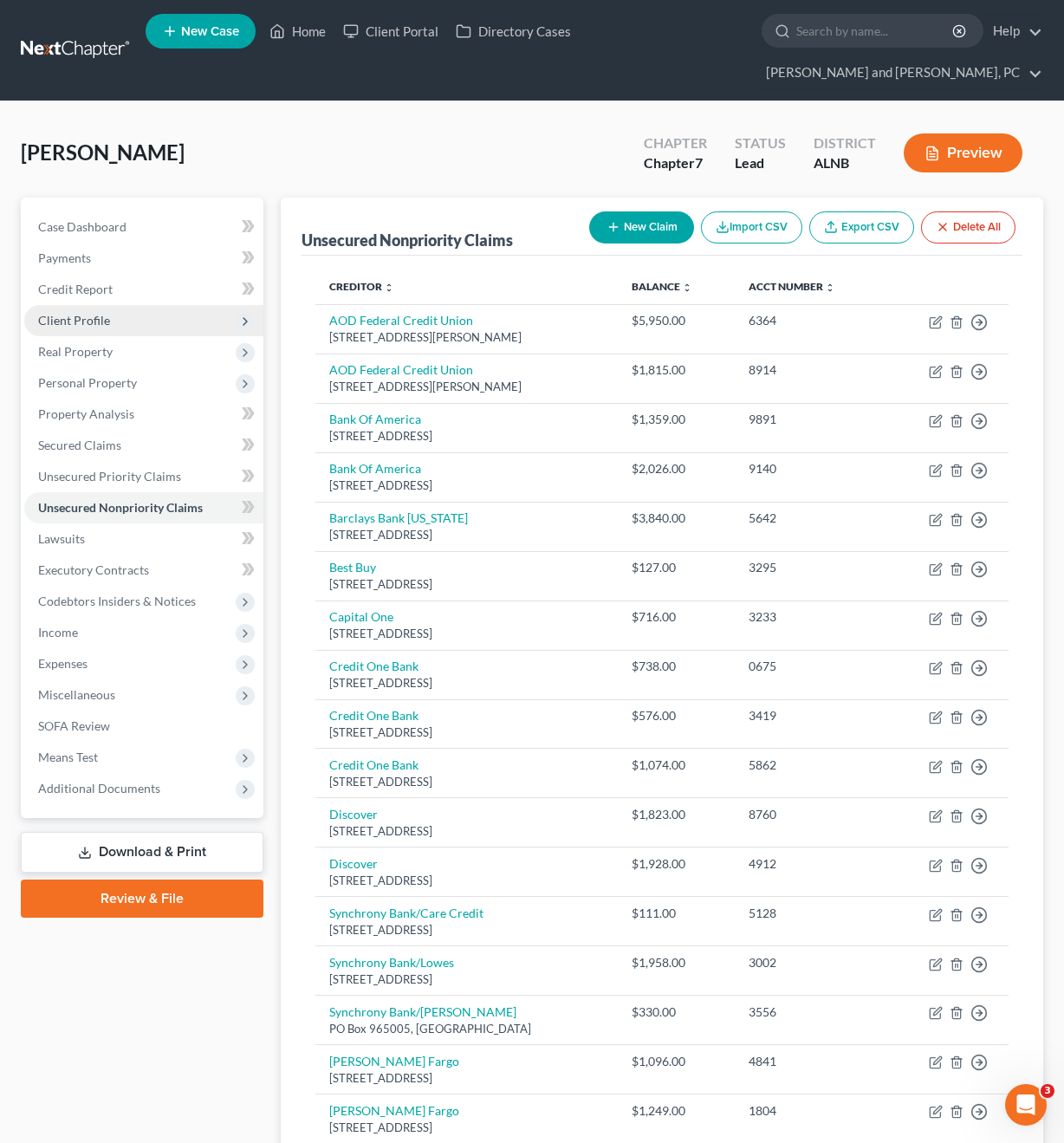
click at [91, 313] on span "Client Profile" at bounding box center [74, 320] width 72 height 15
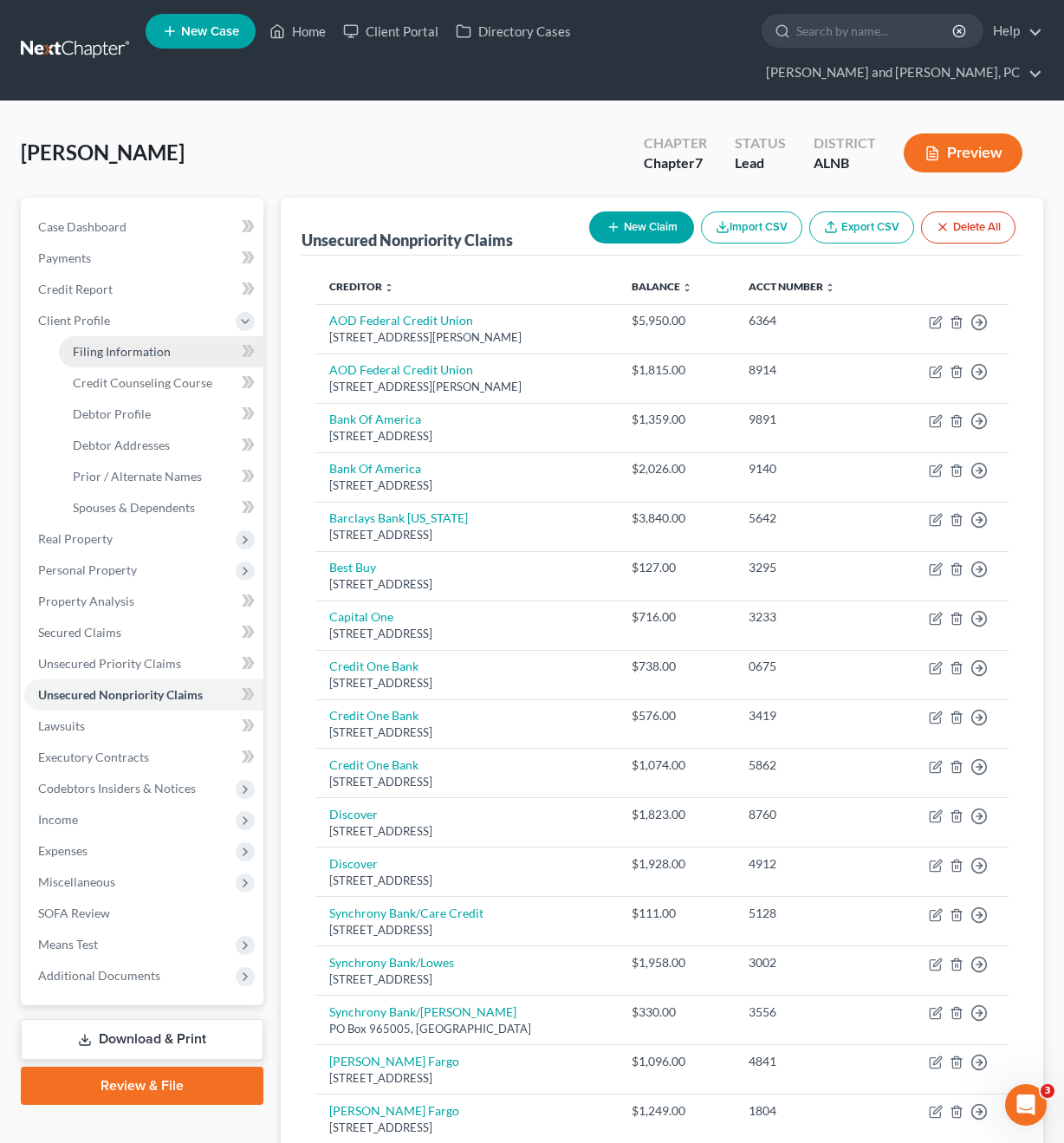
click at [136, 344] on span "Filing Information" at bounding box center [122, 352] width 98 height 15
select select "1"
select select "0"
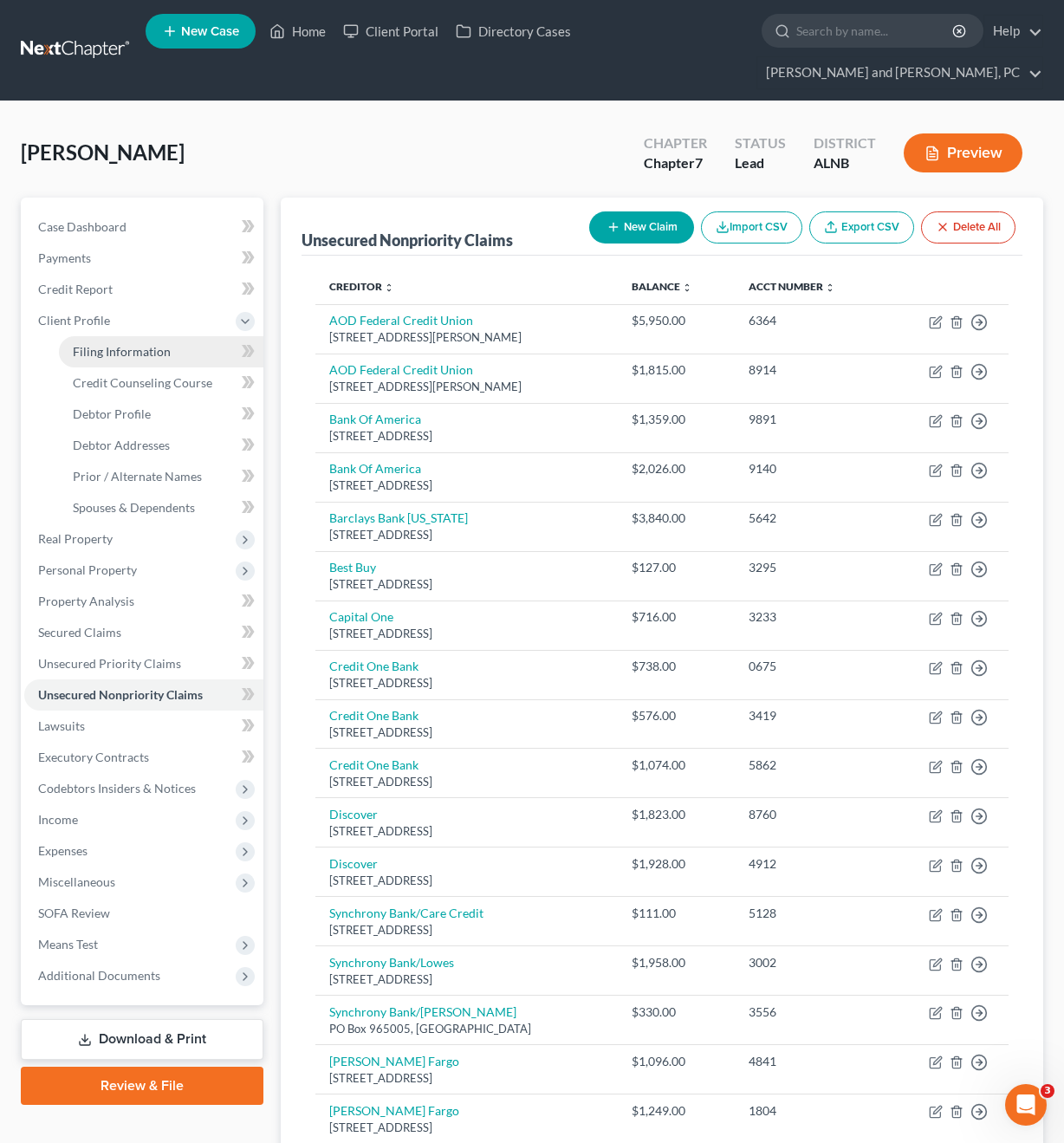
select select "0"
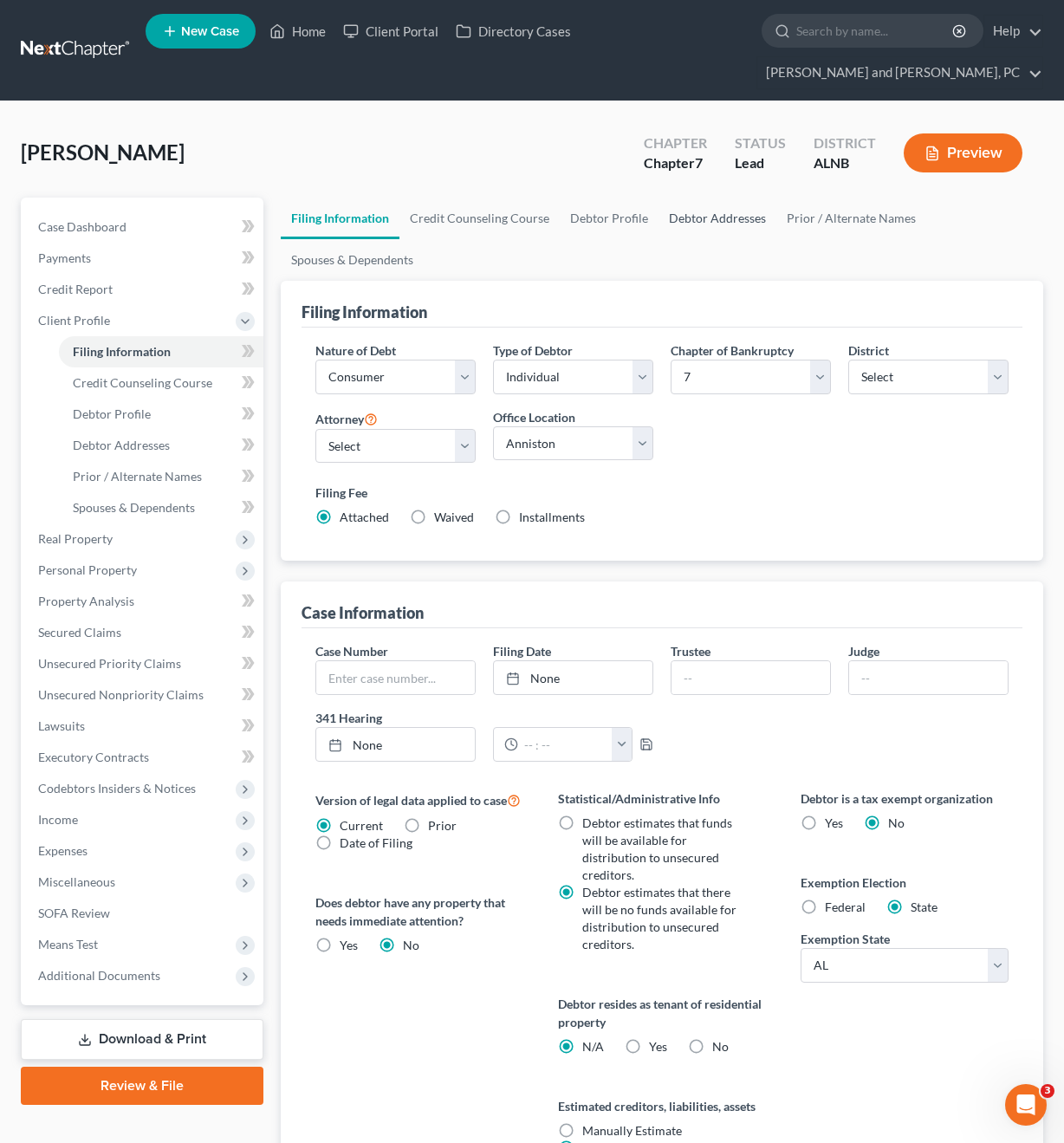
click at [728, 198] on link "Debtor Addresses" at bounding box center [717, 219] width 118 height 42
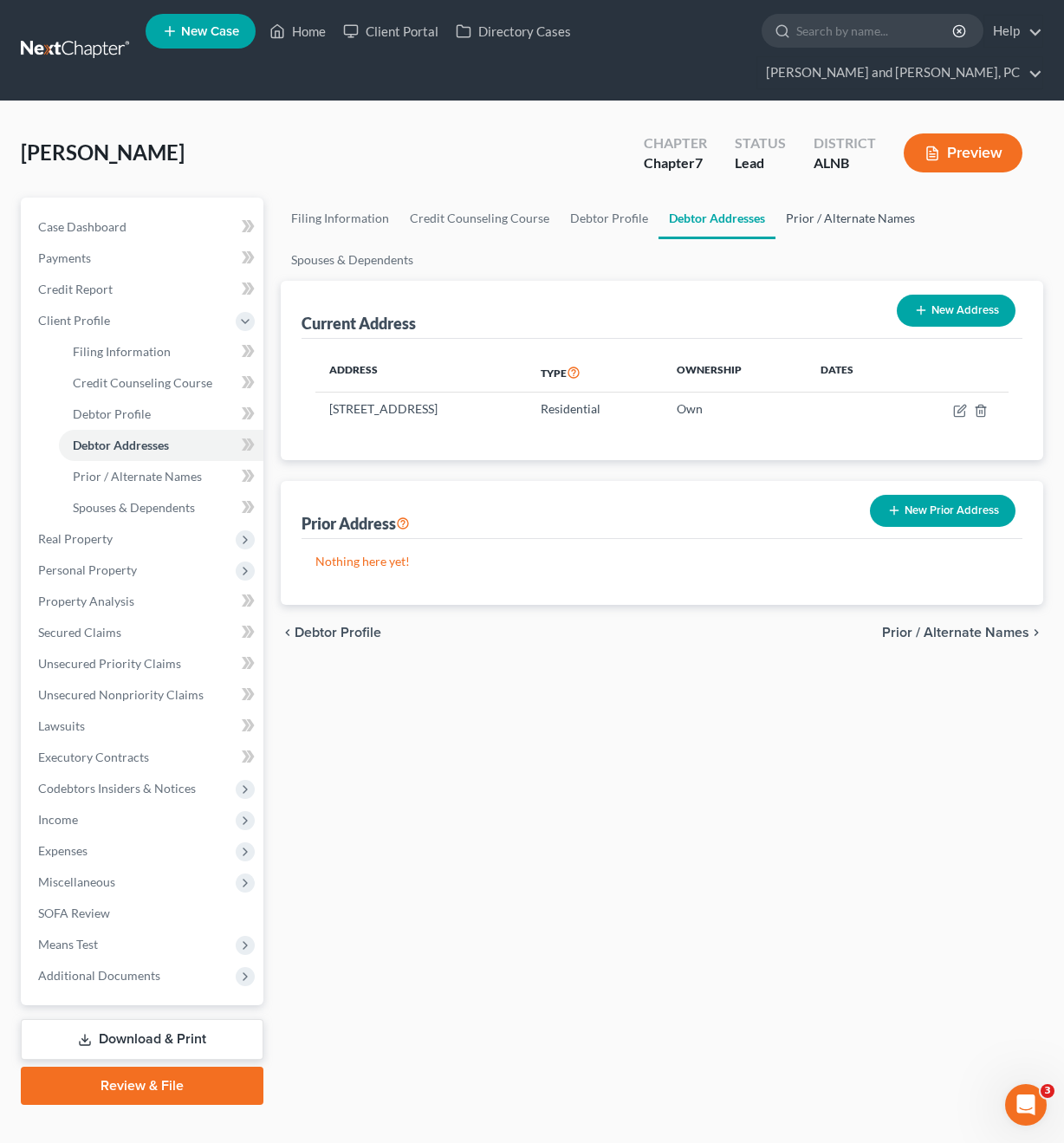
click at [859, 198] on link "Prior / Alternate Names" at bounding box center [850, 219] width 150 height 42
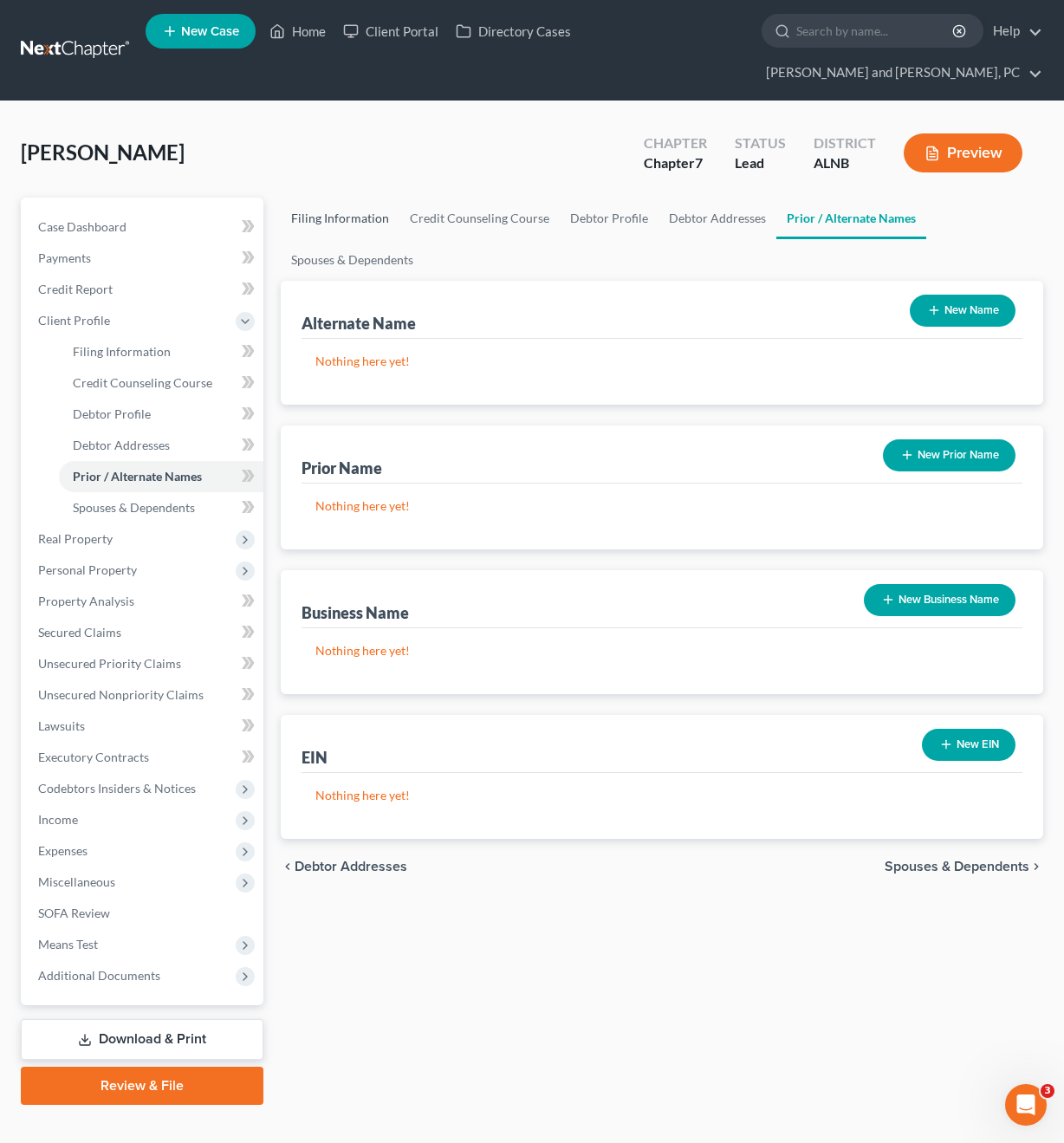
click at [346, 198] on link "Filing Information" at bounding box center [340, 219] width 119 height 42
select select "1"
select select "0"
select select "1"
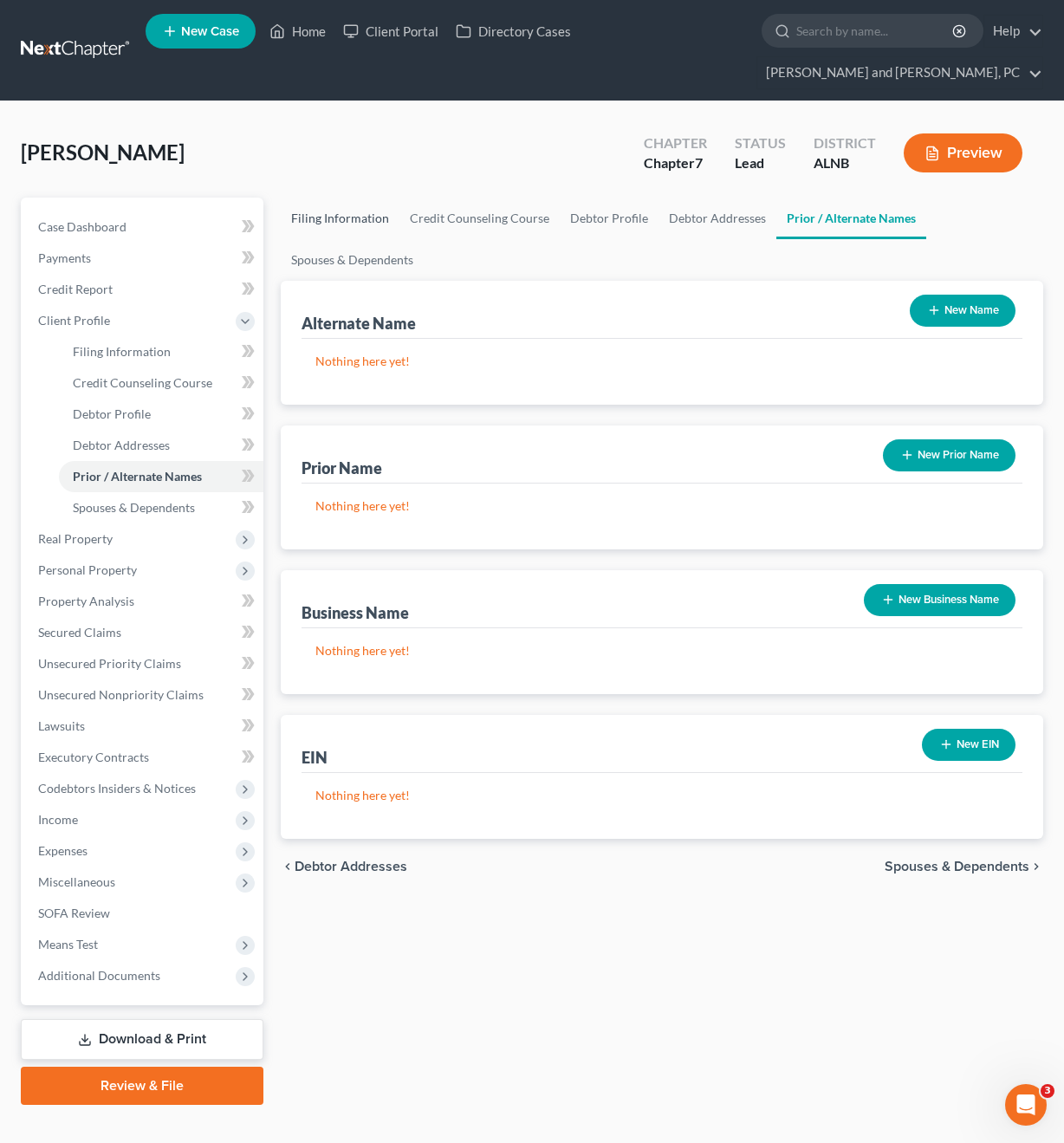
select select "1"
select select "0"
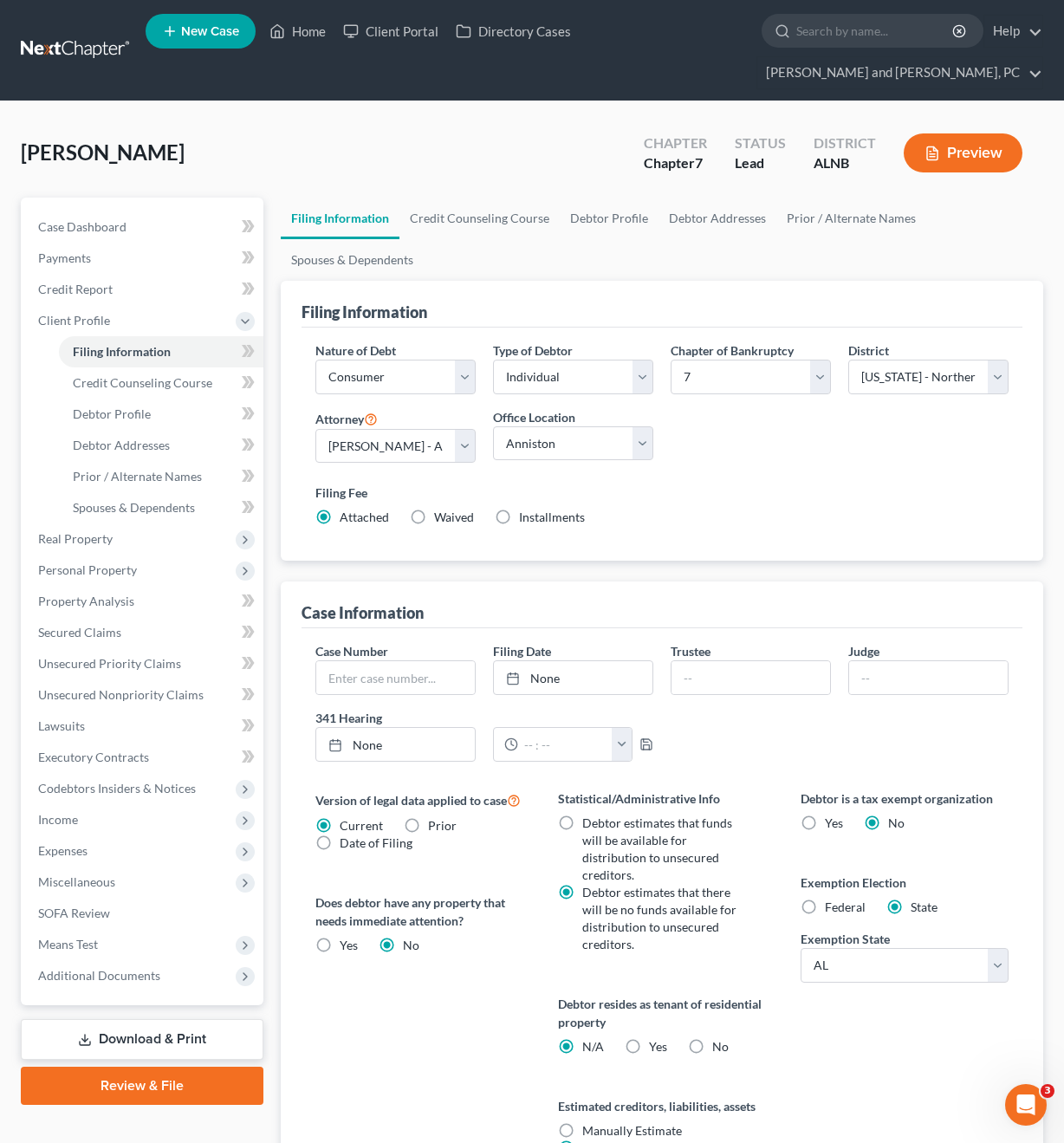
click at [962, 133] on button "Preview" at bounding box center [962, 152] width 119 height 39
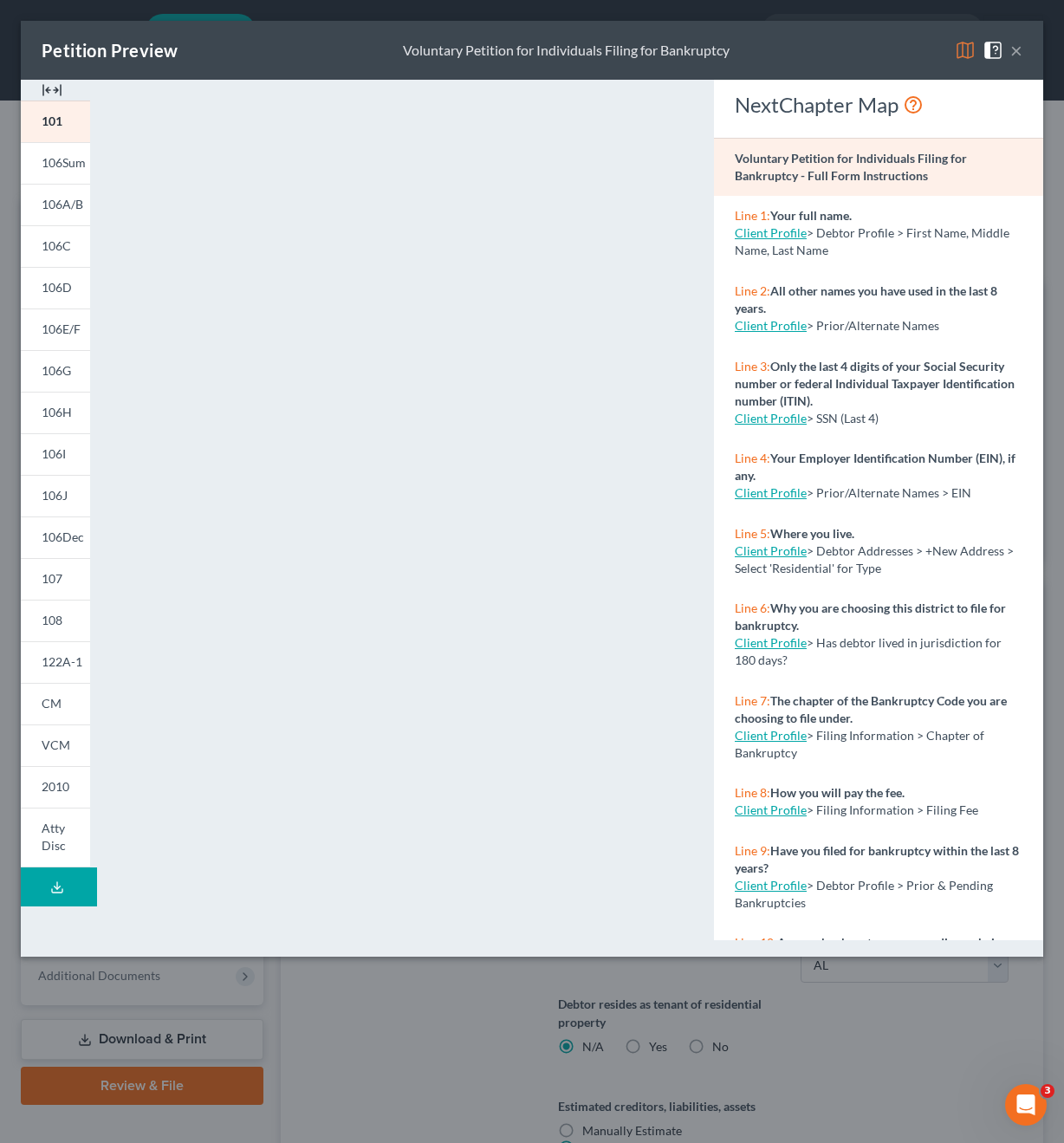
click at [1020, 53] on button "×" at bounding box center [1016, 50] width 12 height 21
